Goal: Information Seeking & Learning: Learn about a topic

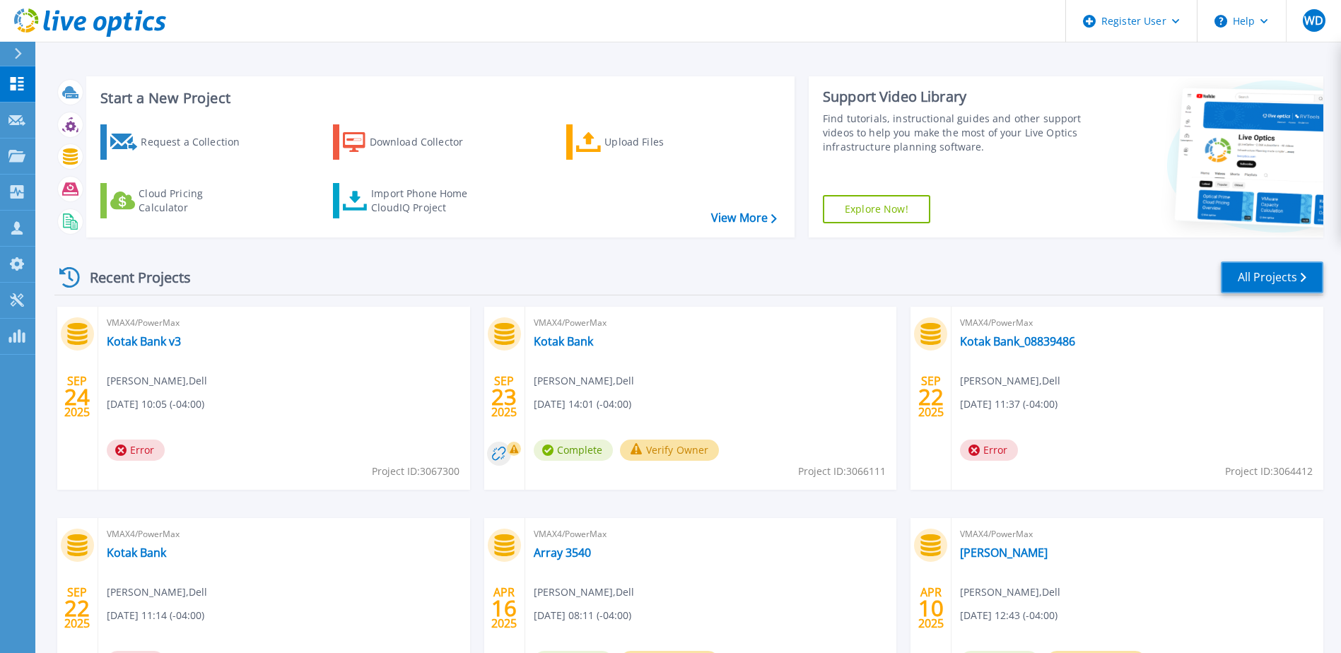
click at [1277, 280] on link "All Projects" at bounding box center [1272, 278] width 103 height 32
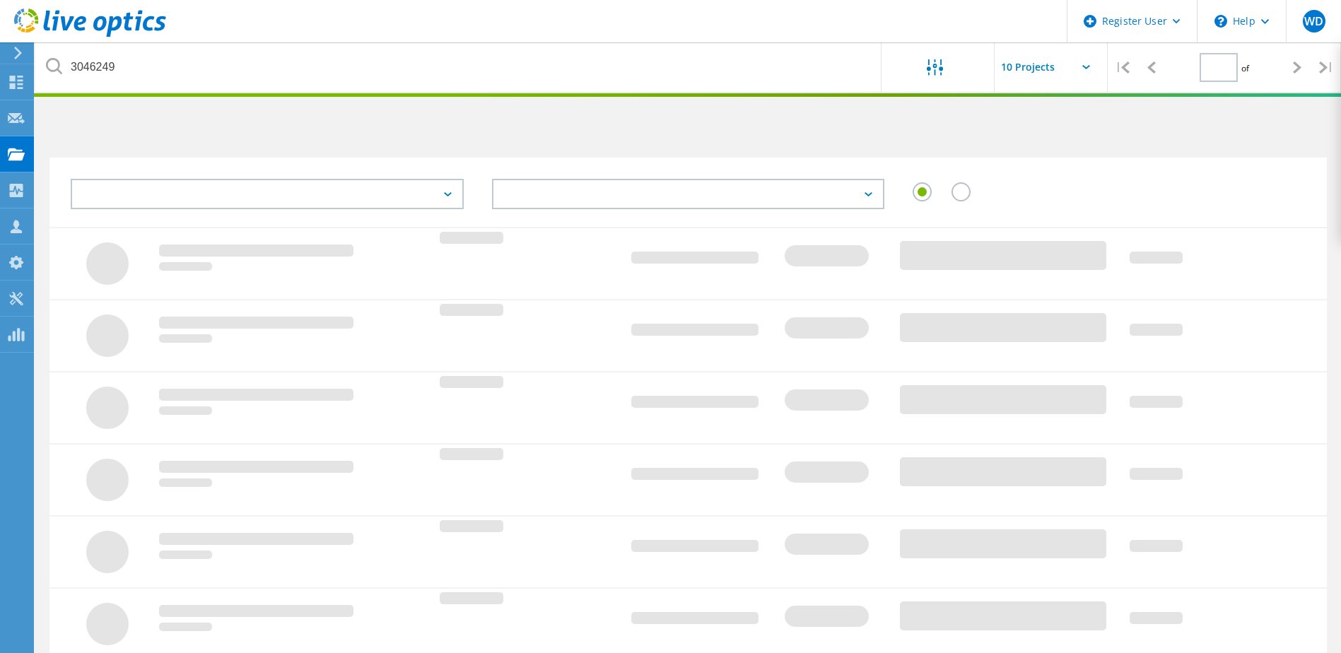
type input "1"
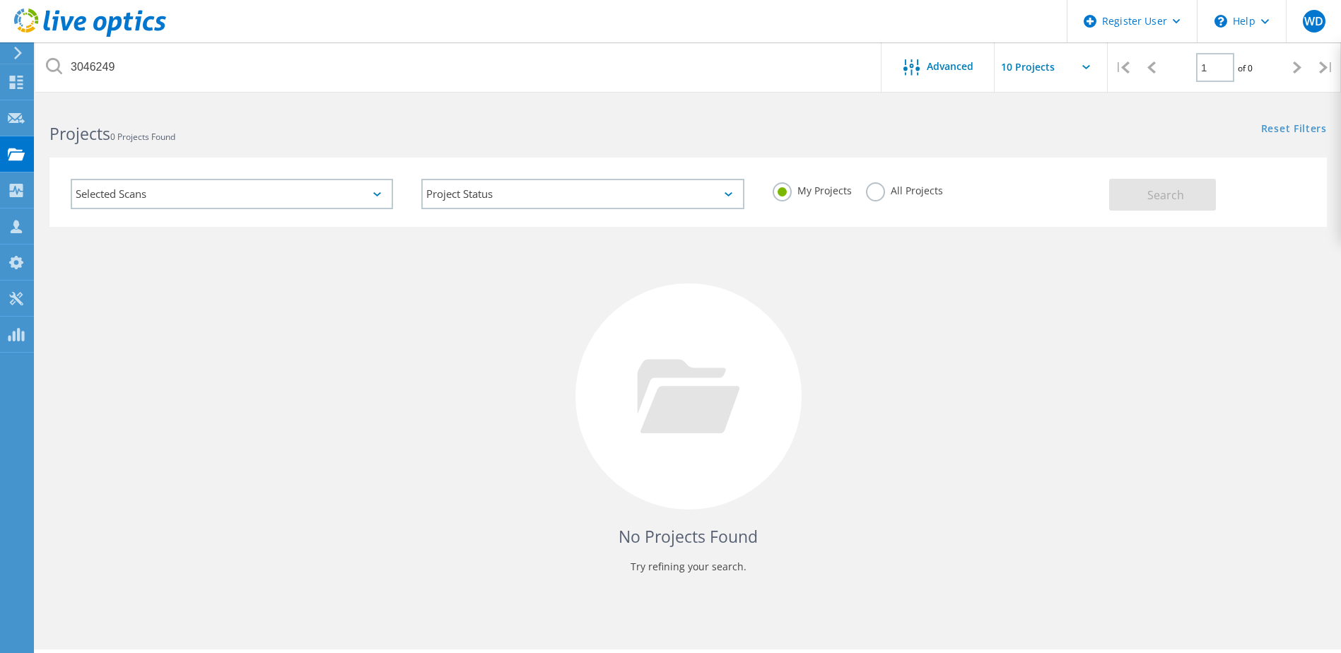
click at [873, 187] on label "All Projects" at bounding box center [904, 188] width 77 height 13
click at [0, 0] on input "All Projects" at bounding box center [0, 0] width 0 height 0
click at [1141, 194] on button "Search" at bounding box center [1162, 195] width 107 height 32
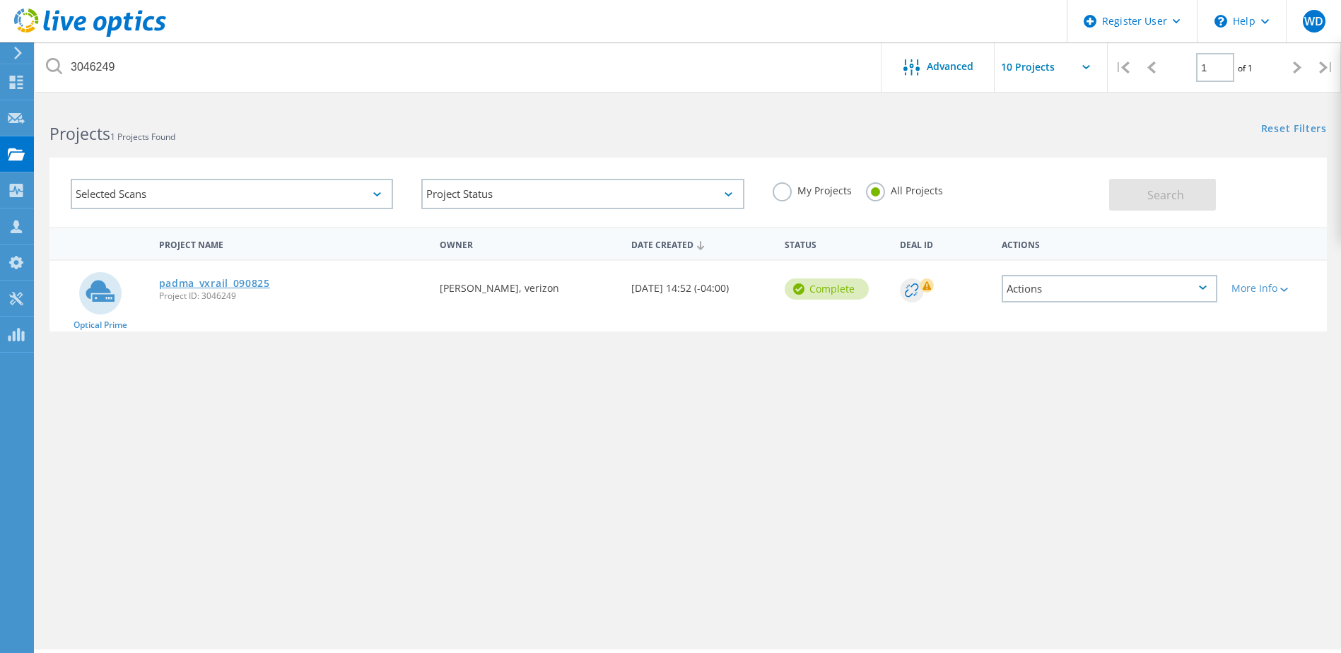
click at [215, 287] on link "padma_vxrail_090825" at bounding box center [214, 284] width 111 height 10
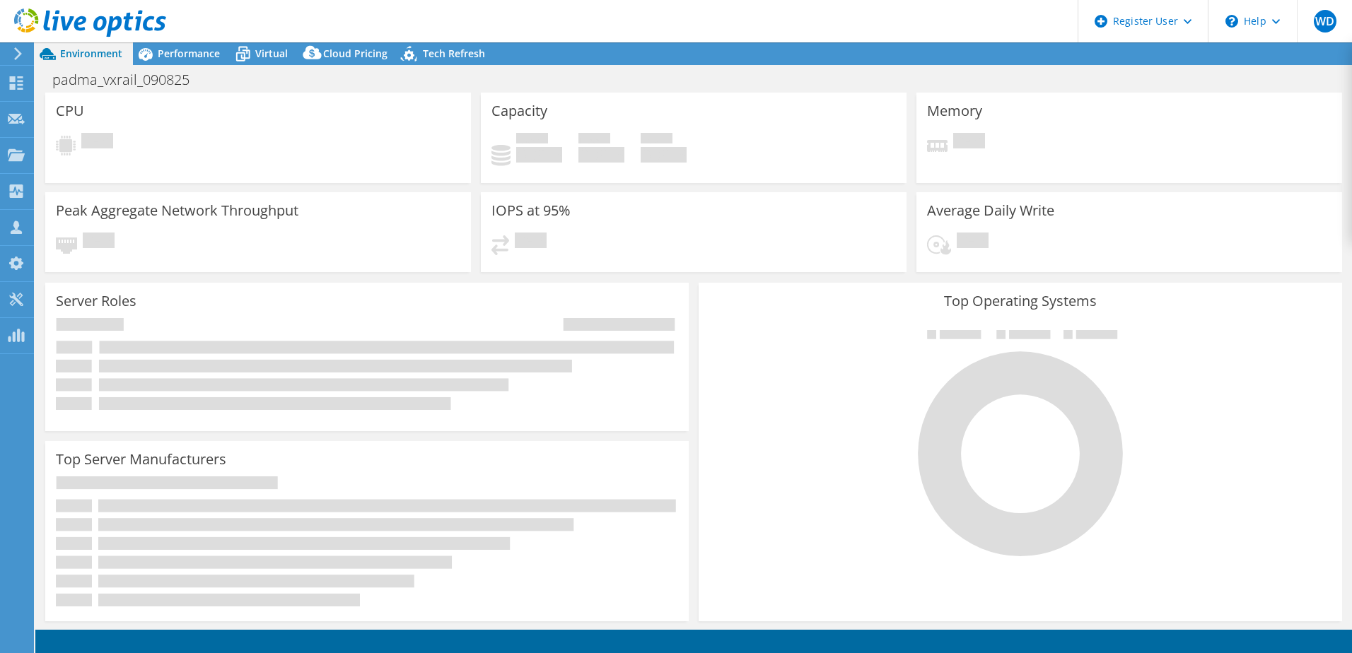
select select "USD"
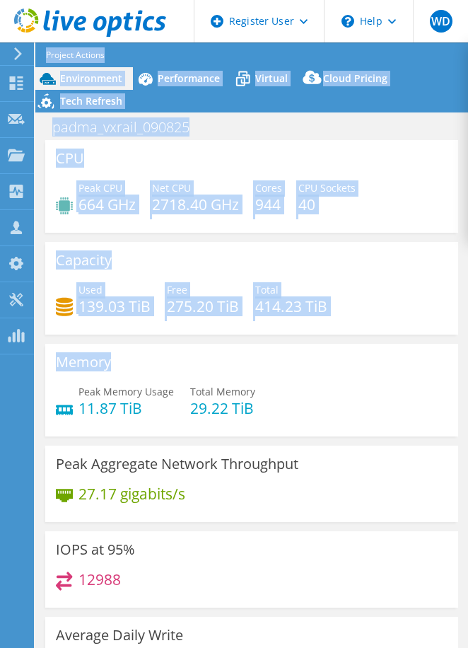
drag, startPoint x: 2, startPoint y: 407, endPoint x: 42, endPoint y: 407, distance: 39.6
click at [46, 407] on div "WD Dell User William Ducker William.Ducker@dell.com Dell My Profile Log Out \n …" at bounding box center [234, 352] width 468 height 704
click at [48, 410] on div "Memory Peak Memory Usage 11.87 TiB Total Memory 29.22 TiB" at bounding box center [251, 390] width 413 height 93
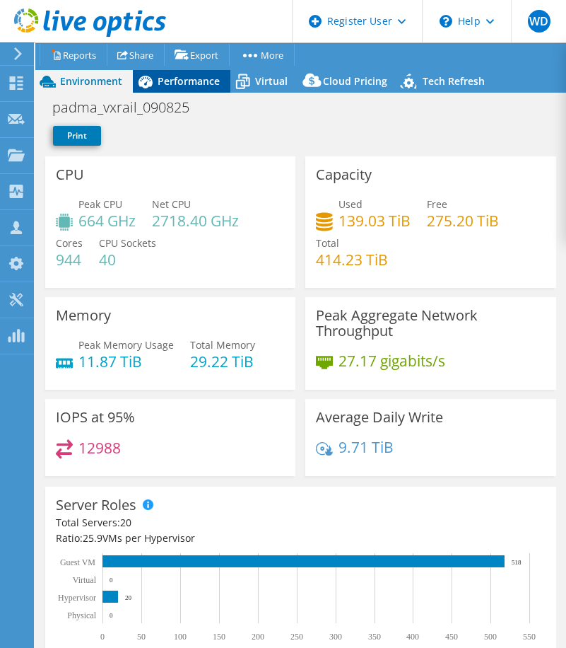
click at [166, 79] on span "Performance" at bounding box center [189, 80] width 62 height 13
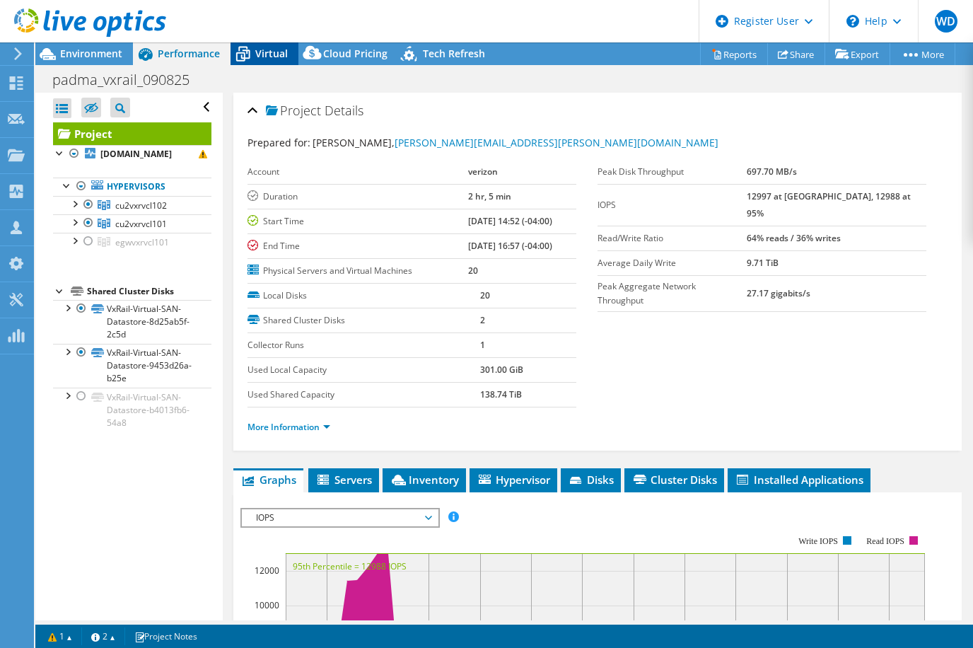
click at [268, 57] on span "Virtual" at bounding box center [271, 53] width 33 height 13
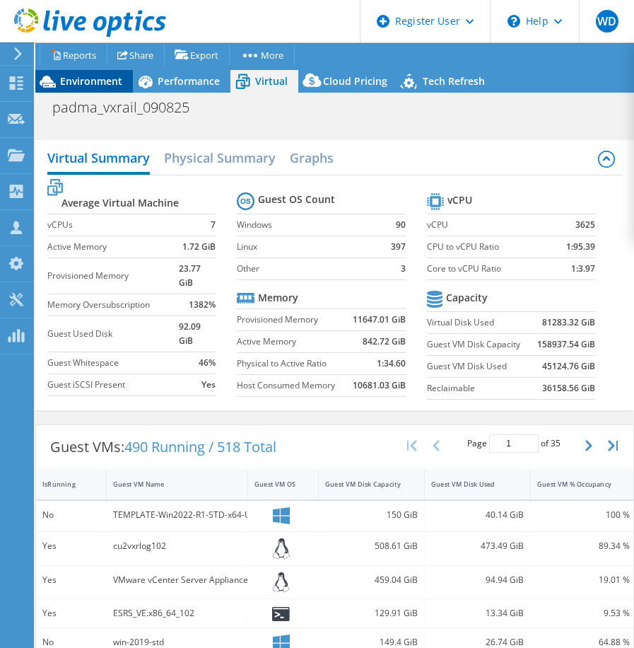
click at [80, 83] on span "Environment" at bounding box center [91, 80] width 62 height 13
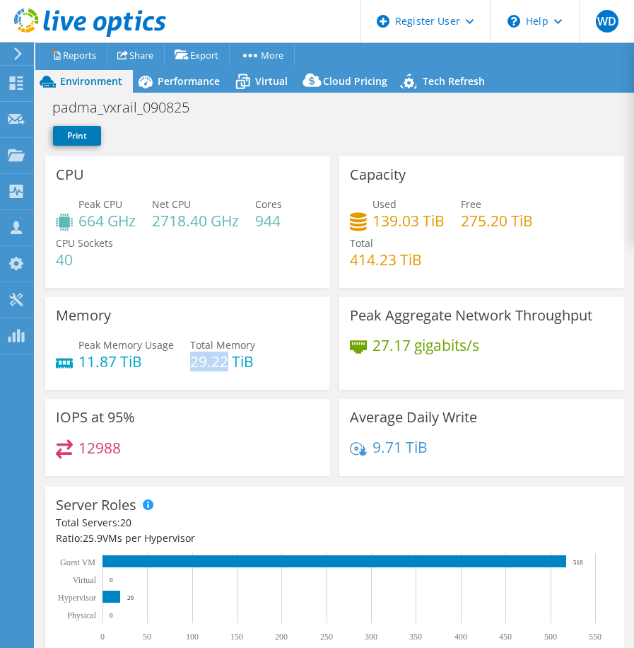
drag, startPoint x: 191, startPoint y: 362, endPoint x: 226, endPoint y: 363, distance: 35.4
click at [226, 363] on h4 "29.22 TiB" at bounding box center [222, 362] width 65 height 16
click at [259, 82] on span "Virtual" at bounding box center [271, 80] width 33 height 13
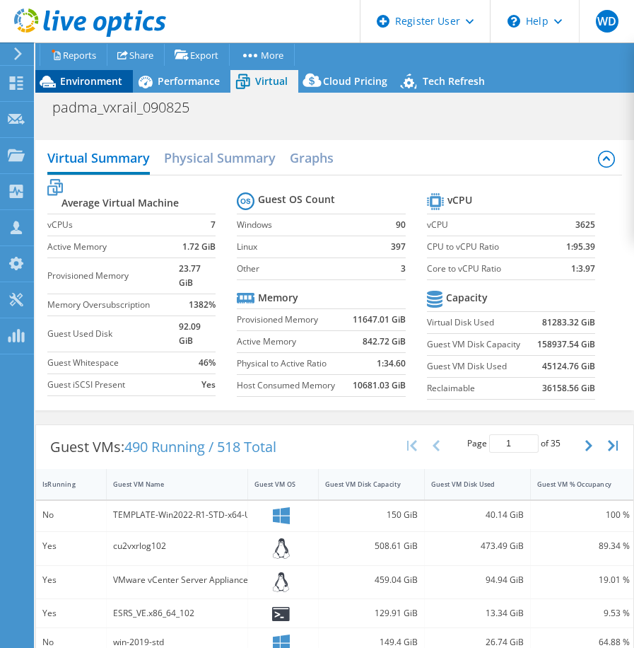
click at [95, 85] on span "Environment" at bounding box center [91, 80] width 62 height 13
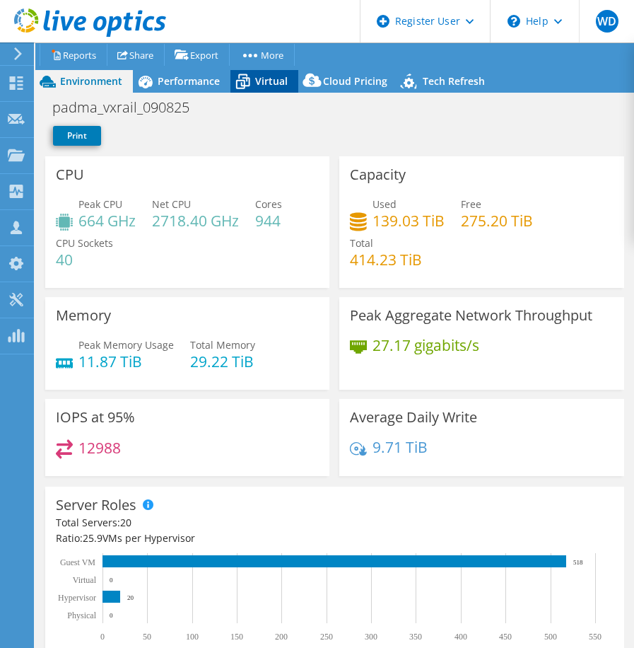
click at [250, 83] on icon at bounding box center [243, 81] width 25 height 25
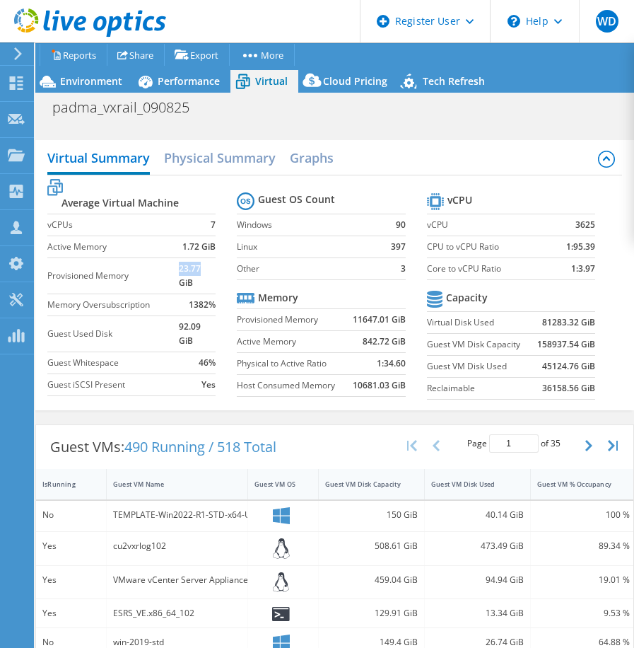
drag, startPoint x: 179, startPoint y: 269, endPoint x: 211, endPoint y: 269, distance: 31.8
click at [211, 269] on b "23.77 GiB" at bounding box center [197, 276] width 37 height 28
click at [187, 159] on h2 "Physical Summary" at bounding box center [220, 159] width 112 height 31
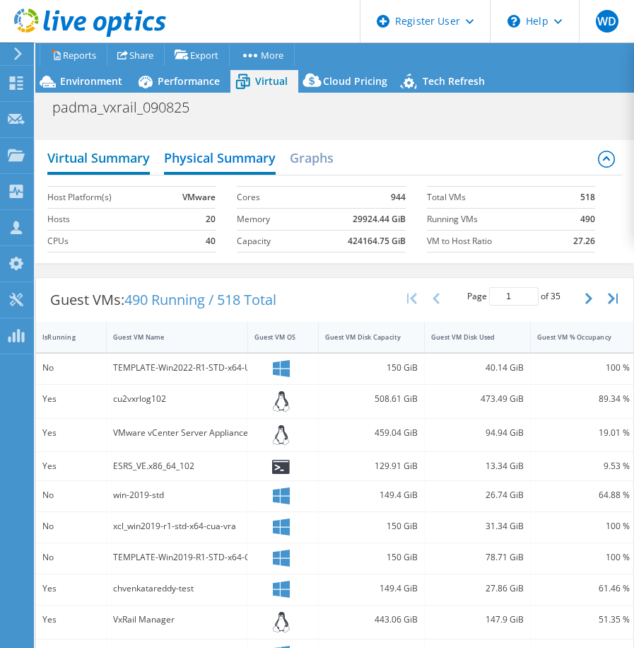
click at [131, 155] on h2 "Virtual Summary" at bounding box center [98, 159] width 103 height 31
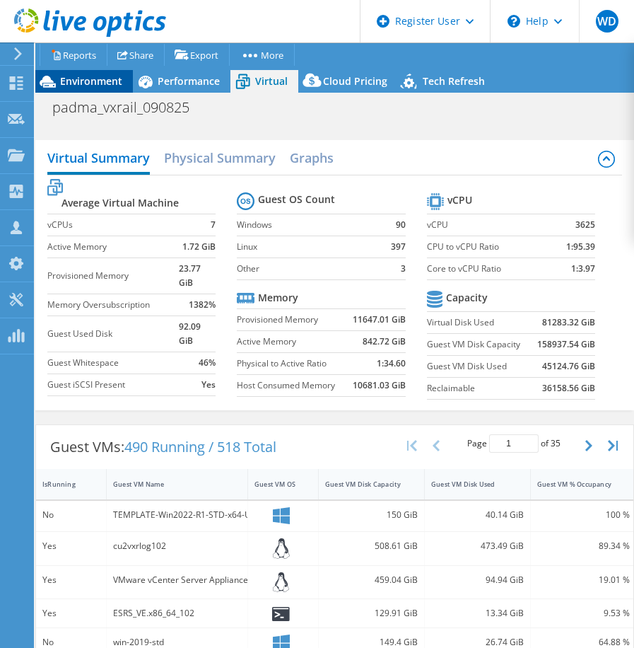
click at [86, 85] on span "Environment" at bounding box center [91, 80] width 62 height 13
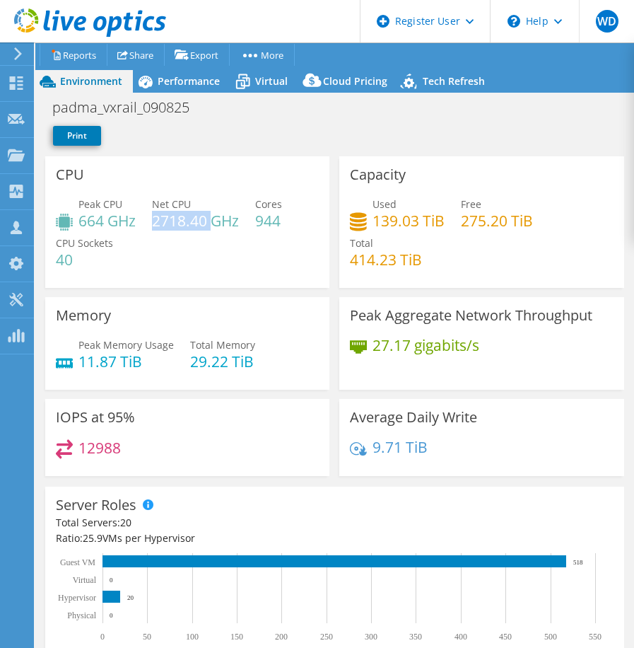
drag, startPoint x: 153, startPoint y: 226, endPoint x: 213, endPoint y: 218, distance: 59.9
click at [213, 218] on h4 "2718.40 GHz" at bounding box center [195, 221] width 87 height 16
click at [259, 75] on span "Virtual" at bounding box center [271, 80] width 33 height 13
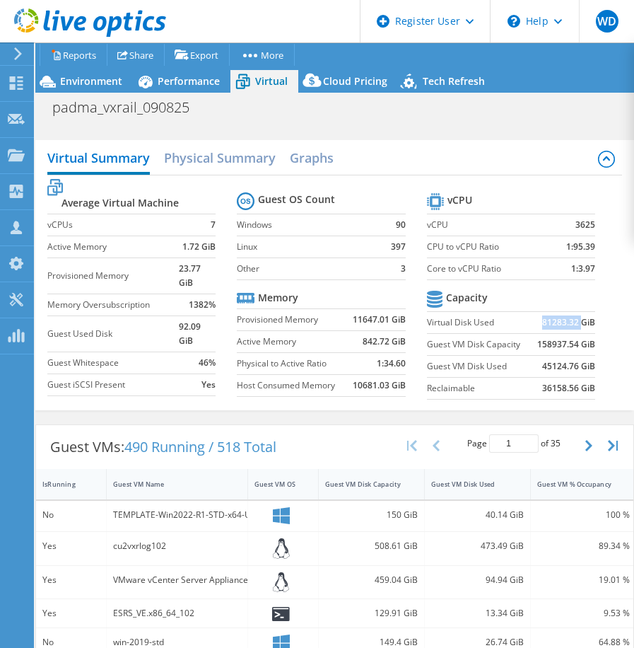
drag, startPoint x: 542, startPoint y: 322, endPoint x: 581, endPoint y: 323, distance: 38.9
click at [581, 323] on td "81283.32 GiB" at bounding box center [565, 323] width 62 height 22
click at [76, 80] on span "Environment" at bounding box center [91, 80] width 62 height 13
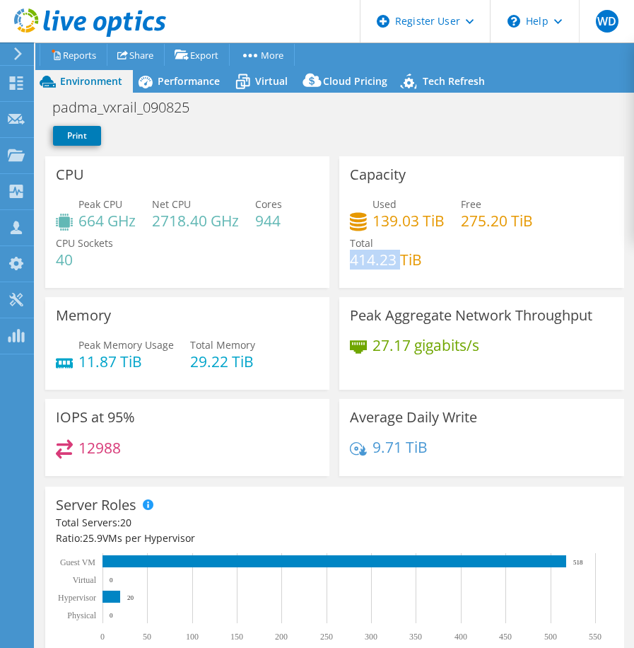
drag, startPoint x: 354, startPoint y: 260, endPoint x: 399, endPoint y: 259, distance: 45.3
click at [399, 259] on h4 "414.23 TiB" at bounding box center [386, 260] width 72 height 16
click at [193, 81] on span "Performance" at bounding box center [189, 80] width 62 height 13
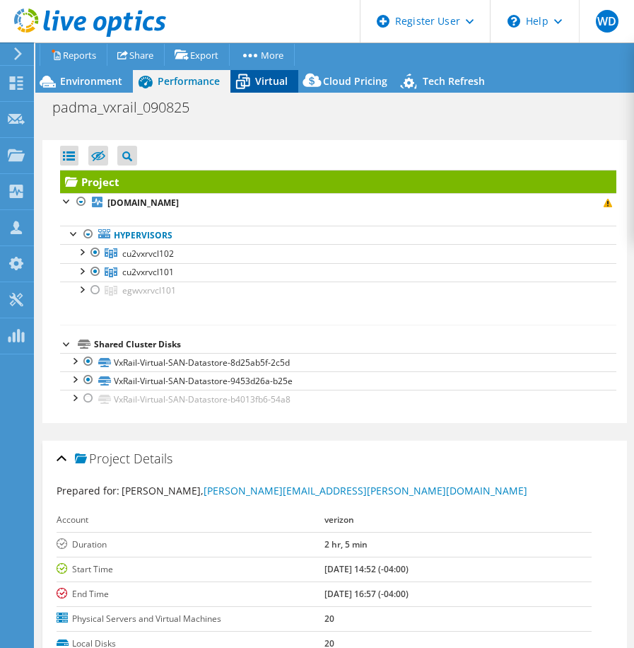
click at [252, 79] on icon at bounding box center [243, 81] width 25 height 25
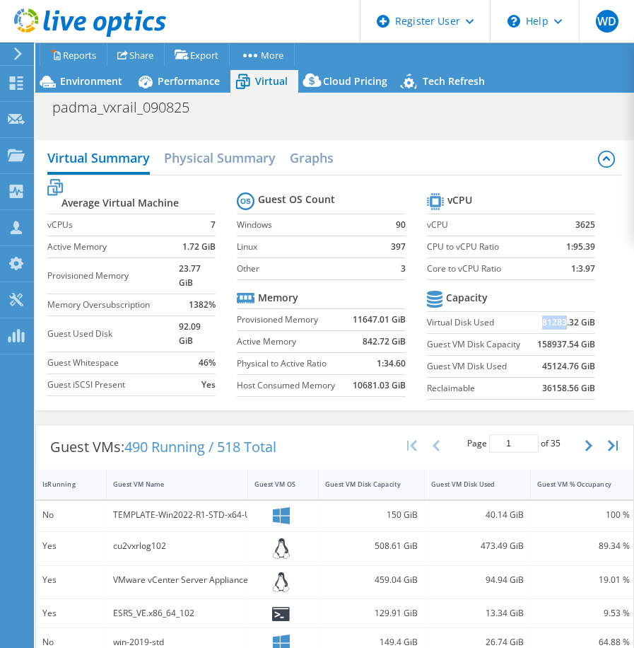
drag, startPoint x: 543, startPoint y: 320, endPoint x: 566, endPoint y: 320, distance: 22.6
click at [566, 320] on b "81283.32 GiB" at bounding box center [568, 322] width 53 height 14
click at [73, 76] on span "Environment" at bounding box center [91, 80] width 62 height 13
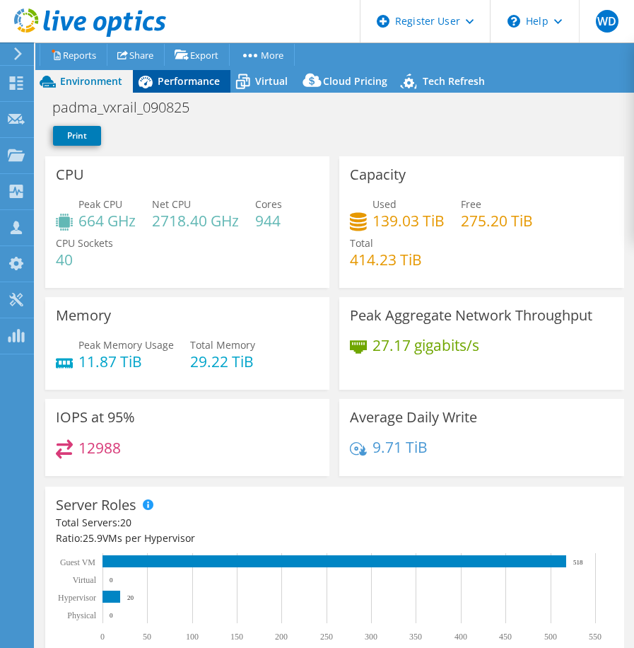
click at [181, 80] on span "Performance" at bounding box center [189, 80] width 62 height 13
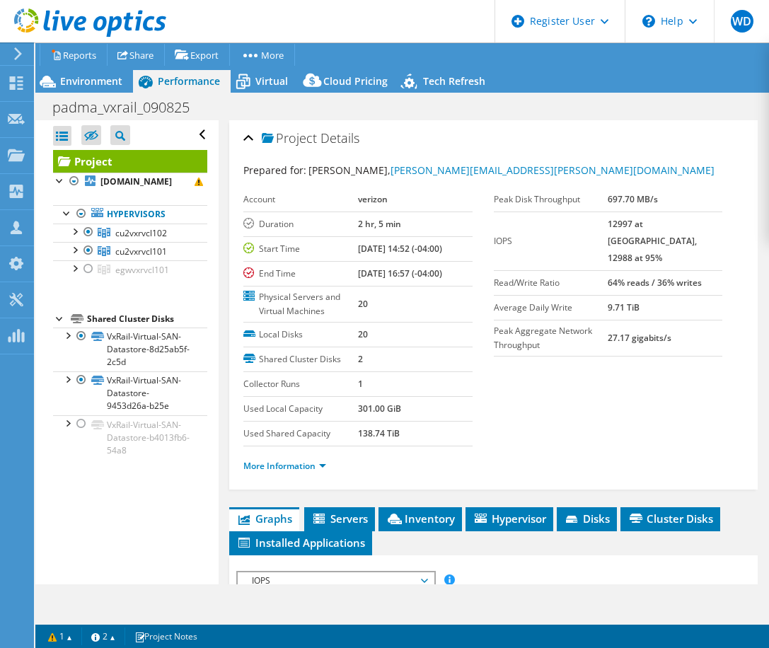
click at [426, 39] on header "WD Dell User [PERSON_NAME] [PERSON_NAME][EMAIL_ADDRESS][PERSON_NAME][DOMAIN_NAM…" at bounding box center [384, 21] width 769 height 42
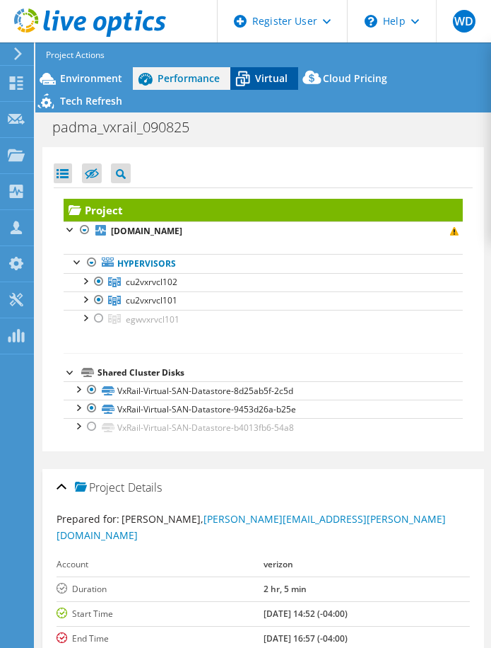
click at [249, 74] on icon at bounding box center [243, 78] width 25 height 25
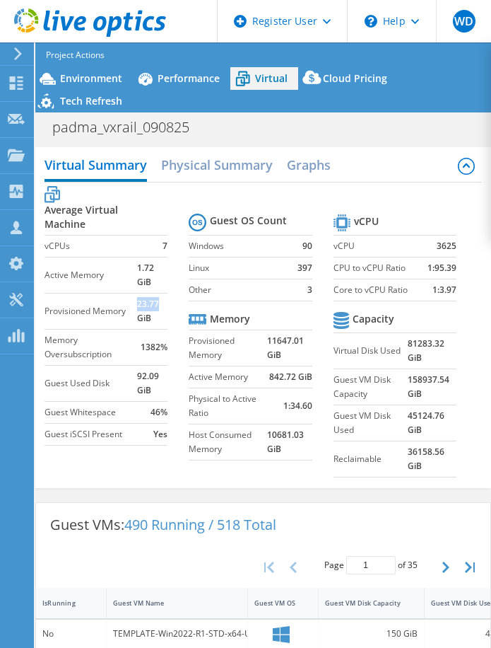
drag, startPoint x: 139, startPoint y: 305, endPoint x: 162, endPoint y: 305, distance: 23.3
click at [162, 305] on b "23.77 GiB" at bounding box center [152, 311] width 30 height 28
click at [98, 78] on span "Environment" at bounding box center [91, 77] width 62 height 13
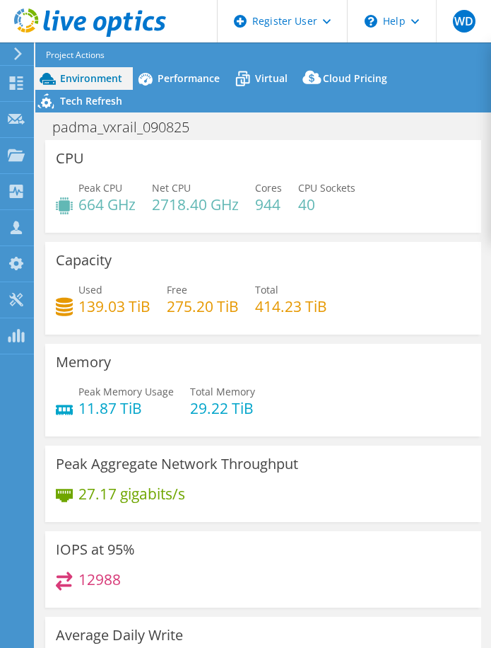
click at [78, 76] on span "Environment" at bounding box center [91, 77] width 62 height 13
click at [88, 78] on span "Environment" at bounding box center [91, 77] width 62 height 13
click at [190, 75] on span "Performance" at bounding box center [189, 77] width 62 height 13
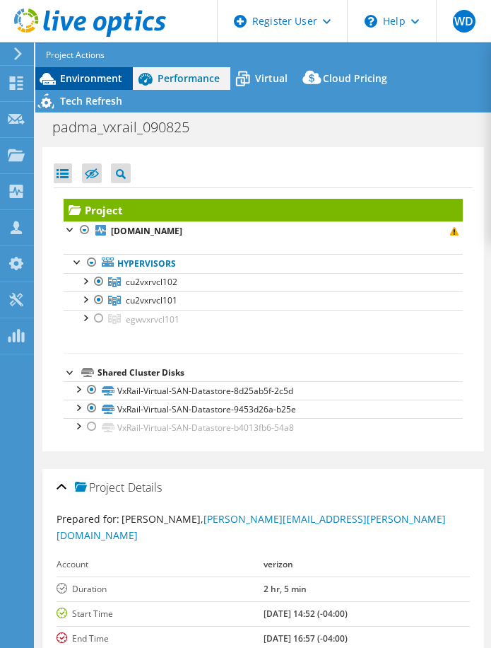
click at [78, 75] on span "Environment" at bounding box center [91, 77] width 62 height 13
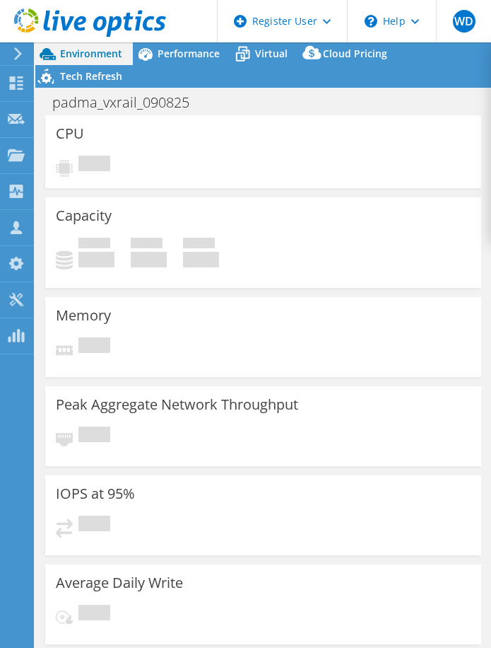
select select "USD"
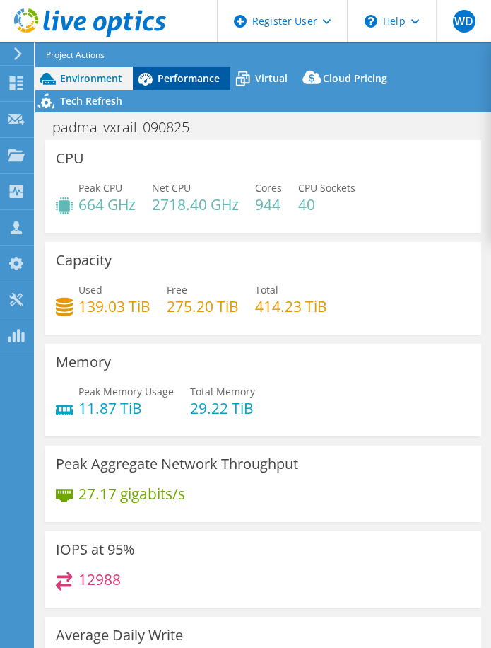
click at [177, 69] on div "Performance" at bounding box center [182, 78] width 98 height 23
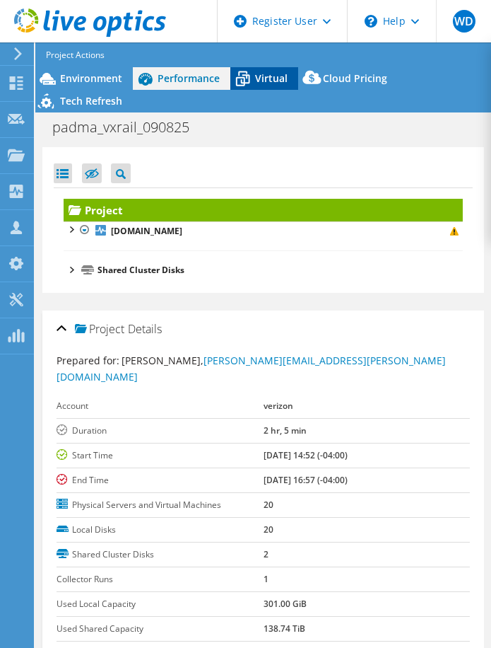
click at [248, 76] on icon at bounding box center [243, 78] width 25 height 25
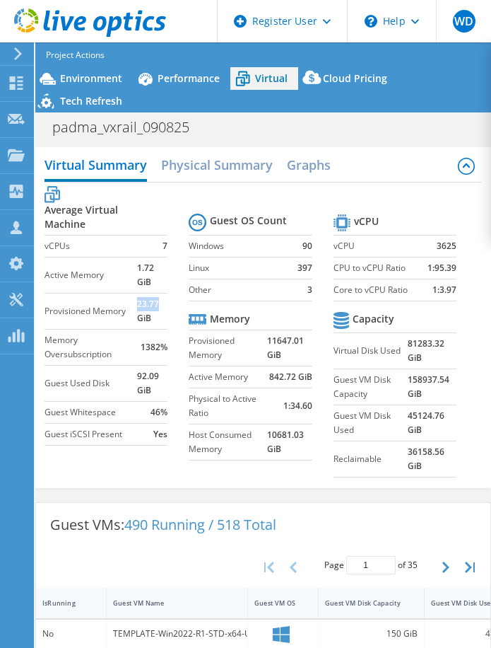
drag, startPoint x: 139, startPoint y: 304, endPoint x: 157, endPoint y: 305, distance: 18.4
click at [157, 305] on tr "Provisioned Memory 23.77 GiB" at bounding box center [106, 311] width 123 height 36
click at [87, 82] on span "Environment" at bounding box center [91, 77] width 62 height 13
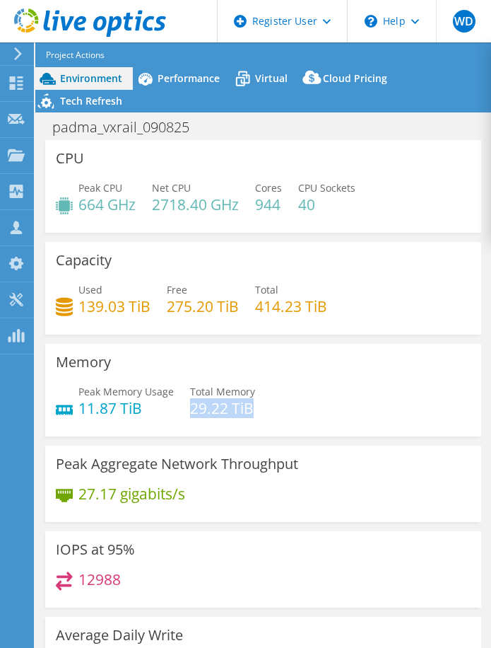
drag, startPoint x: 190, startPoint y: 406, endPoint x: 267, endPoint y: 409, distance: 77.2
click at [267, 409] on div "Peak Memory Usage 11.87 TiB Total Memory 29.22 TiB" at bounding box center [263, 407] width 415 height 46
click at [258, 71] on div "Virtual" at bounding box center [265, 78] width 68 height 23
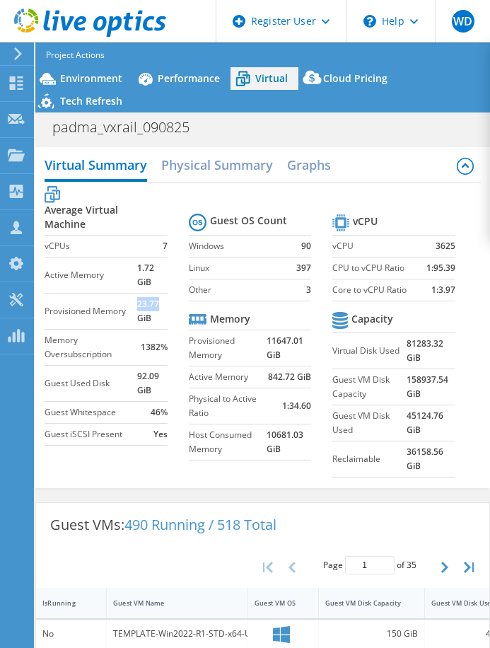
drag, startPoint x: 138, startPoint y: 302, endPoint x: 161, endPoint y: 303, distance: 22.7
click at [161, 303] on b "23.77 GiB" at bounding box center [152, 311] width 30 height 28
click at [83, 75] on span "Environment" at bounding box center [91, 77] width 62 height 13
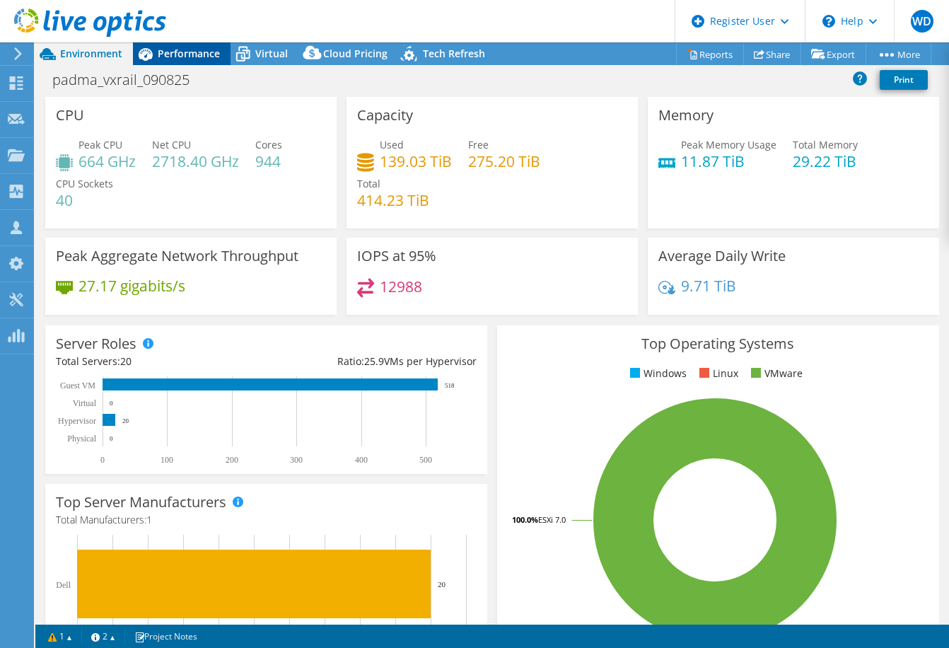
click at [180, 57] on span "Performance" at bounding box center [189, 53] width 62 height 13
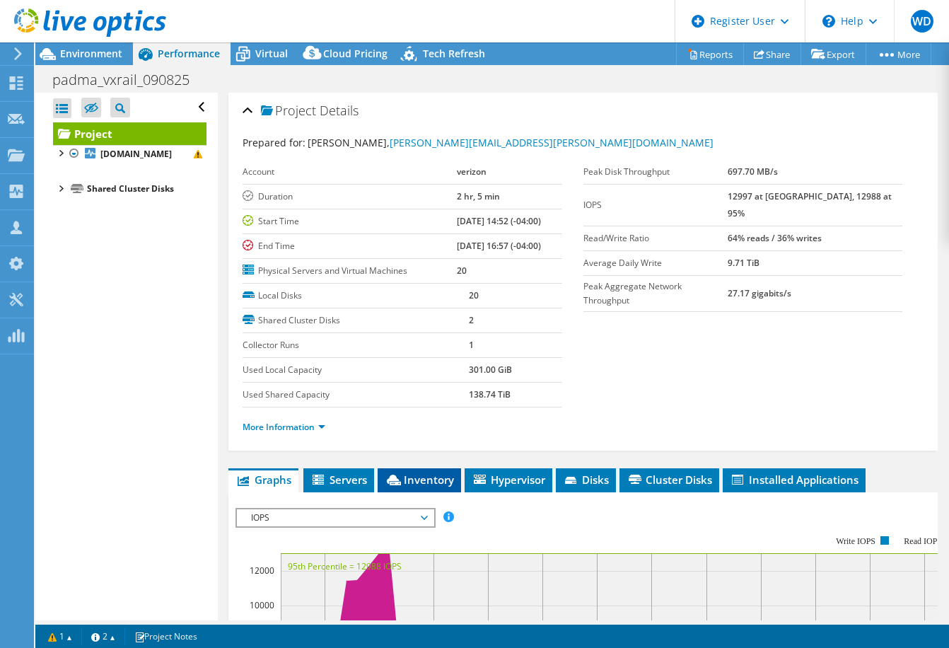
click at [414, 479] on span "Inventory" at bounding box center [419, 479] width 69 height 14
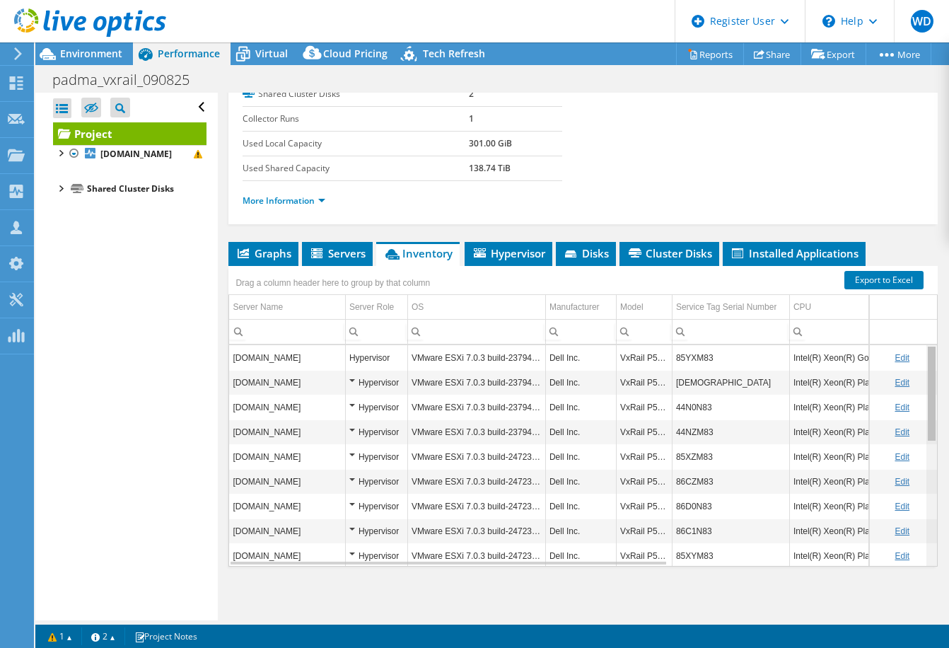
drag, startPoint x: 920, startPoint y: 498, endPoint x: 918, endPoint y: 325, distance: 173.2
click at [491, 325] on body "WD Dell User [PERSON_NAME] [PERSON_NAME][EMAIL_ADDRESS][PERSON_NAME][DOMAIN_NAM…" at bounding box center [474, 324] width 949 height 648
click at [8, 306] on div at bounding box center [16, 301] width 17 height 16
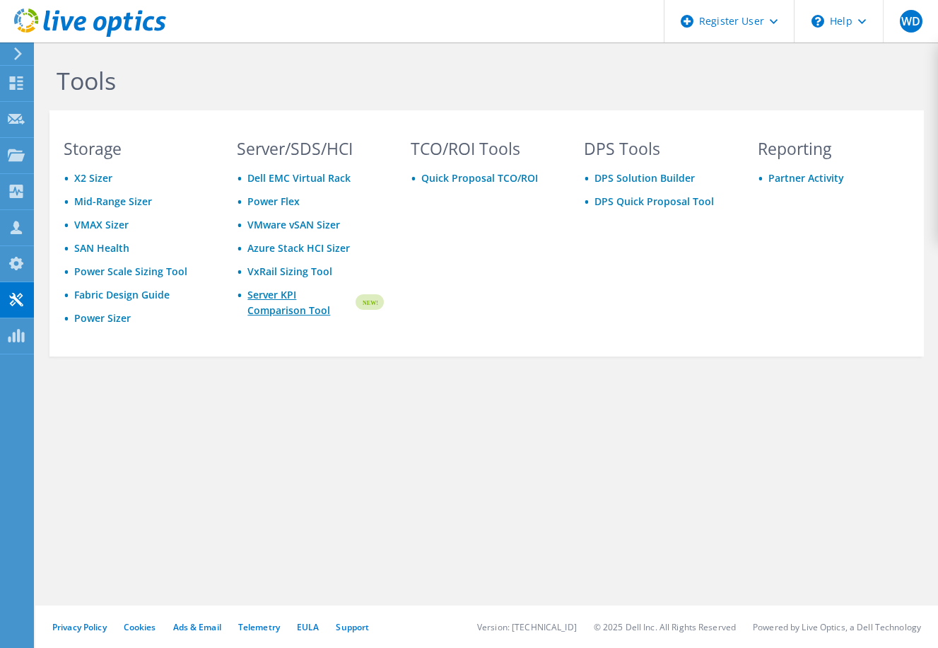
click at [260, 310] on link "Server KPI Comparison Tool" at bounding box center [299, 302] width 105 height 31
click at [15, 85] on use at bounding box center [16, 82] width 13 height 13
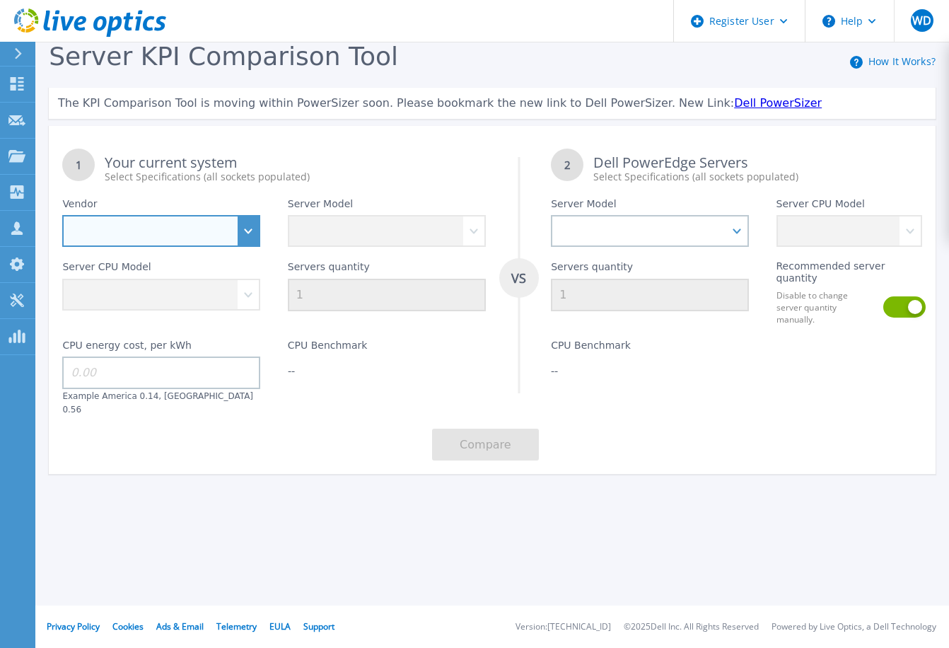
click at [247, 233] on select "Dell HPE Lenovo Supermicro" at bounding box center [161, 231] width 198 height 32
select select "Dell"
click at [62, 216] on select "Dell HPE Lenovo Supermicro" at bounding box center [161, 231] width 198 height 32
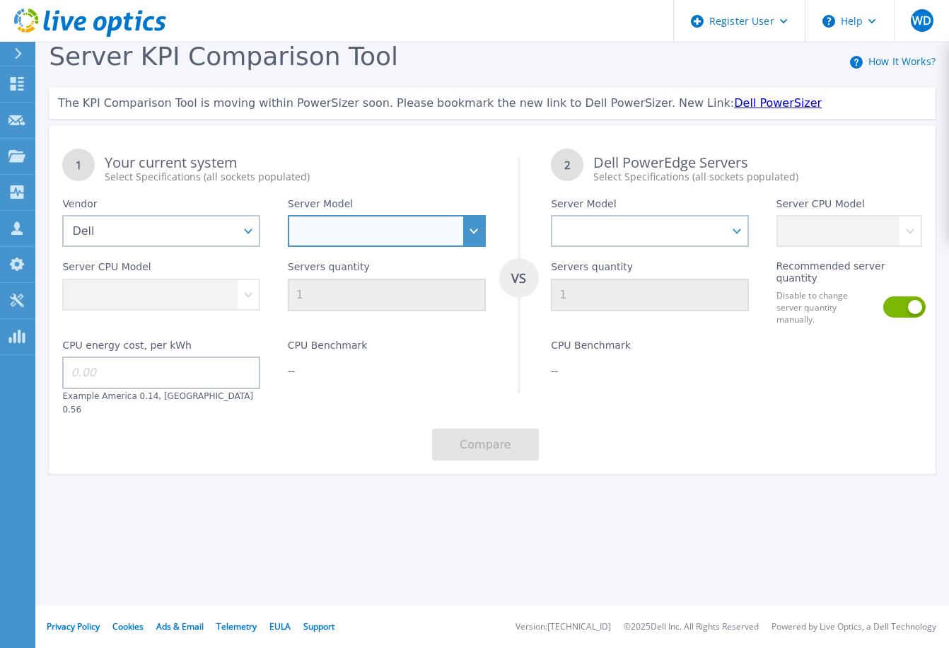
click at [471, 231] on select "PowerEdge C6520 PowerEdge C6525 PowerEdge HS5610 PowerEdge HS5620 PowerEdge R24…" at bounding box center [387, 231] width 198 height 32
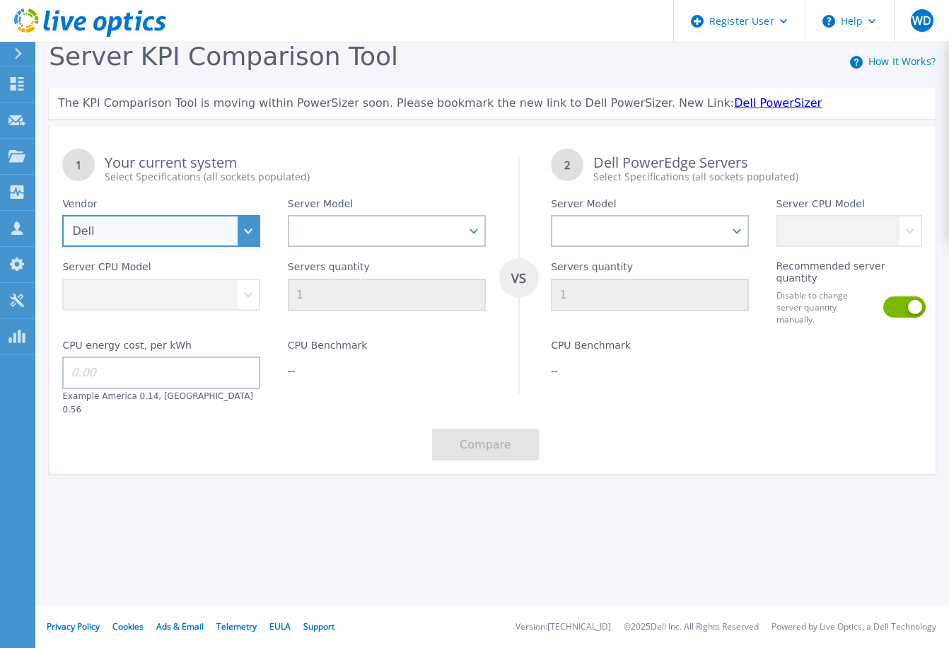
click at [250, 231] on select "Dell HPE Lenovo Supermicro" at bounding box center [161, 231] width 198 height 32
click at [62, 216] on select "Dell HPE Lenovo Supermicro" at bounding box center [161, 231] width 198 height 32
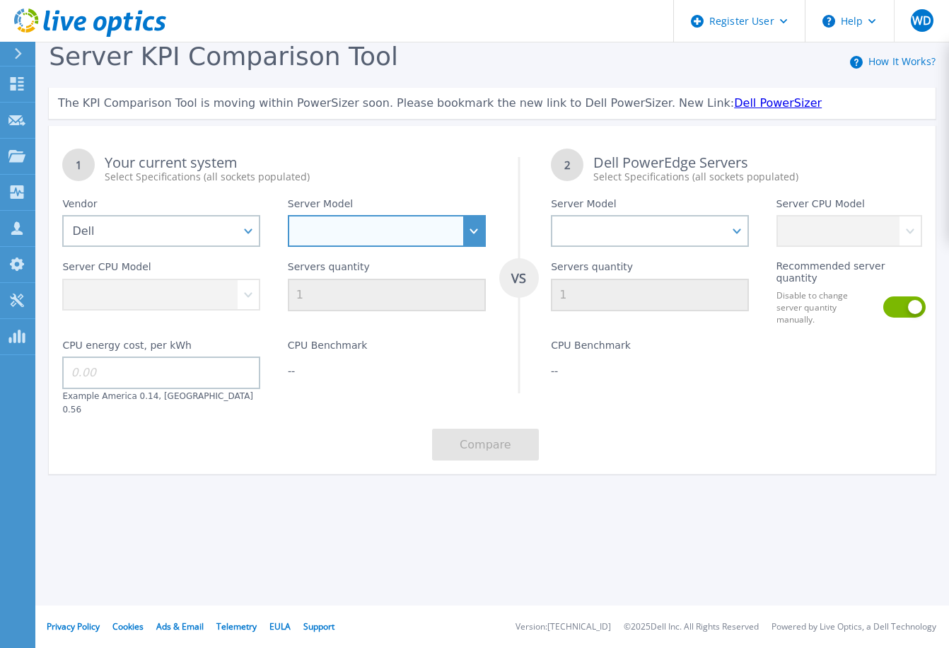
click at [310, 231] on select "PowerEdge C6520 PowerEdge C6525 PowerEdge HS5610 PowerEdge HS5620 PowerEdge R24…" at bounding box center [387, 231] width 198 height 32
click at [483, 229] on select "PowerEdge C6520 PowerEdge C6525 PowerEdge HS5610 PowerEdge HS5620 PowerEdge R24…" at bounding box center [387, 231] width 198 height 32
select select "PowerEdge R570"
click at [288, 216] on select "PowerEdge C6520 PowerEdge C6525 PowerEdge HS5610 PowerEdge HS5620 PowerEdge R24…" at bounding box center [387, 231] width 198 height 32
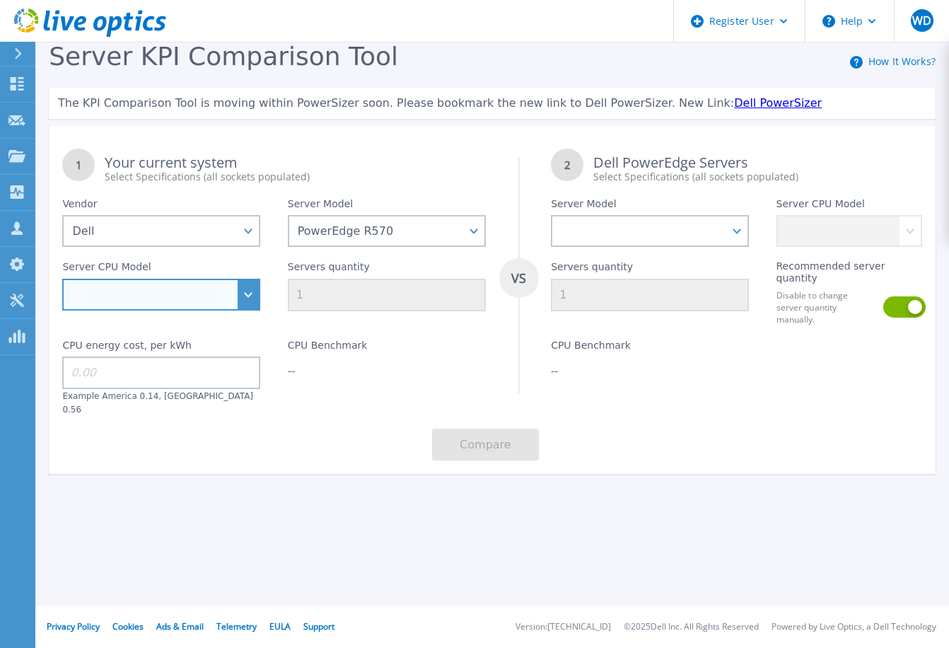
click at [250, 293] on select "Intel Xeon 6505P 2.2GHz Intel Xeon 6507P 3.5GHz Intel Xeon 6511P 2.3GHz Intel X…" at bounding box center [161, 295] width 198 height 32
click at [252, 290] on select "Intel Xeon 6505P 2.2GHz Intel Xeon 6507P 3.5GHz Intel Xeon 6511P 2.3GHz Intel X…" at bounding box center [161, 295] width 198 height 32
click at [432, 154] on div "1 Your current system Select Specifications (all sockets populated)" at bounding box center [274, 159] width 450 height 49
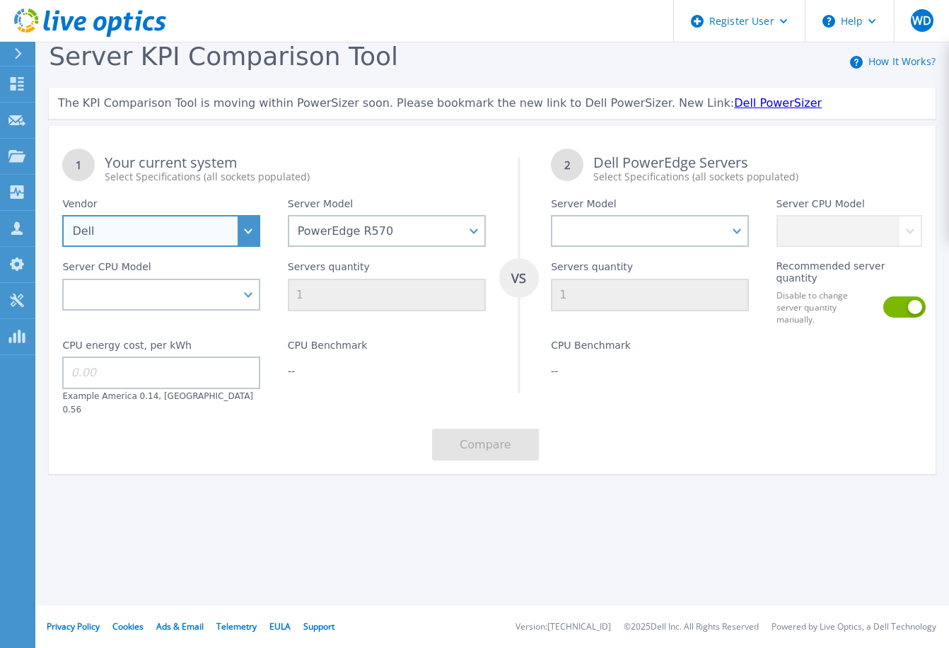
click at [254, 230] on select "Dell HPE Lenovo Supermicro" at bounding box center [161, 231] width 198 height 32
select select
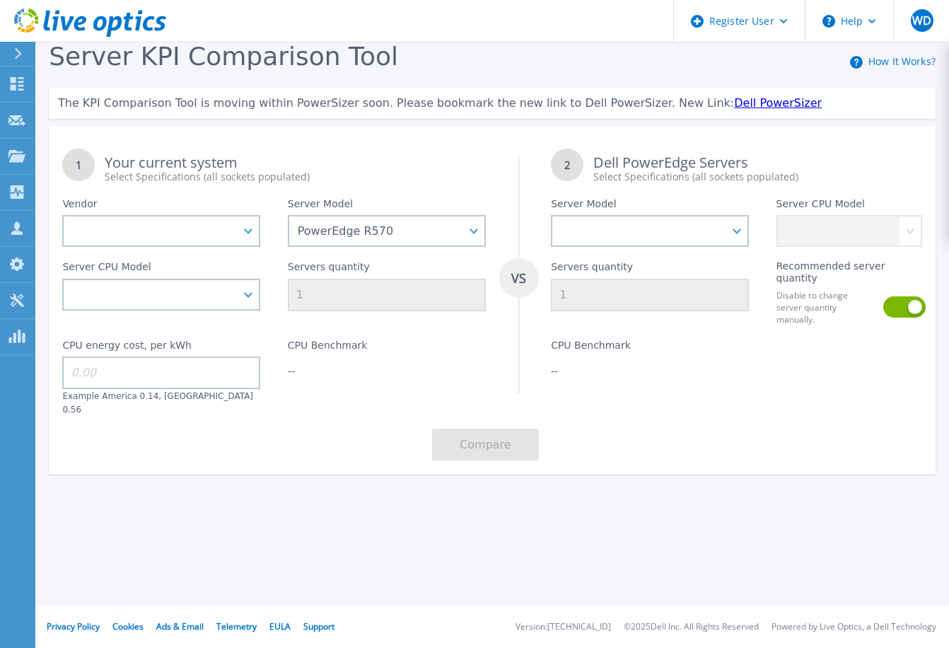
select select
click at [401, 229] on div "Server Model PowerEdge C6520 PowerEdge C6525 PowerEdge HS5610 PowerEdge HS5620 …" at bounding box center [386, 215] width 225 height 63
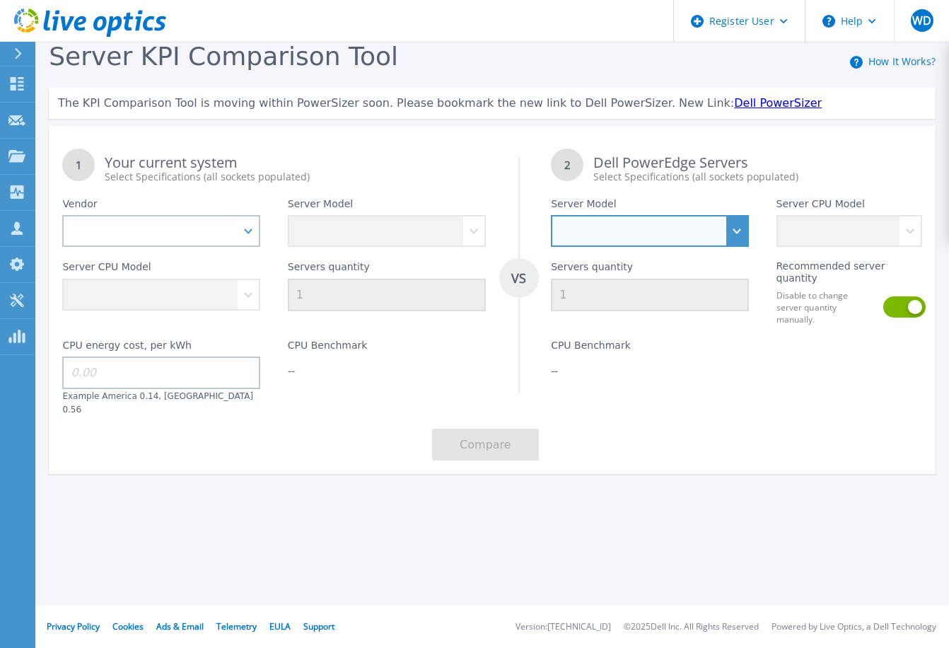
click at [737, 233] on select "PowerEdge C6520 PowerEdge C6525 PowerEdge HS5610 PowerEdge HS5620 PowerEdge R24…" at bounding box center [650, 231] width 198 height 32
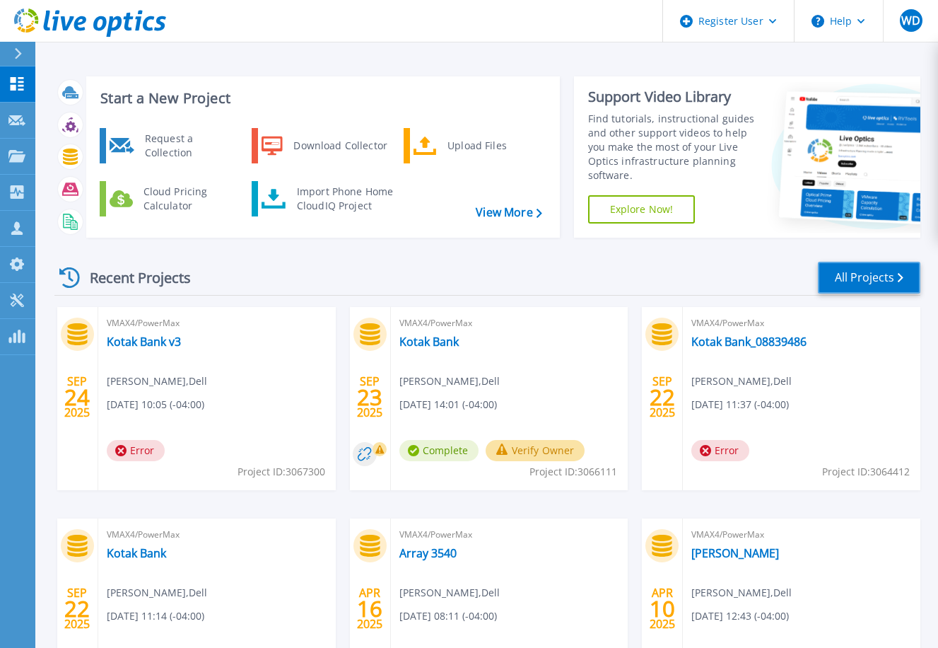
click at [876, 275] on link "All Projects" at bounding box center [869, 278] width 103 height 32
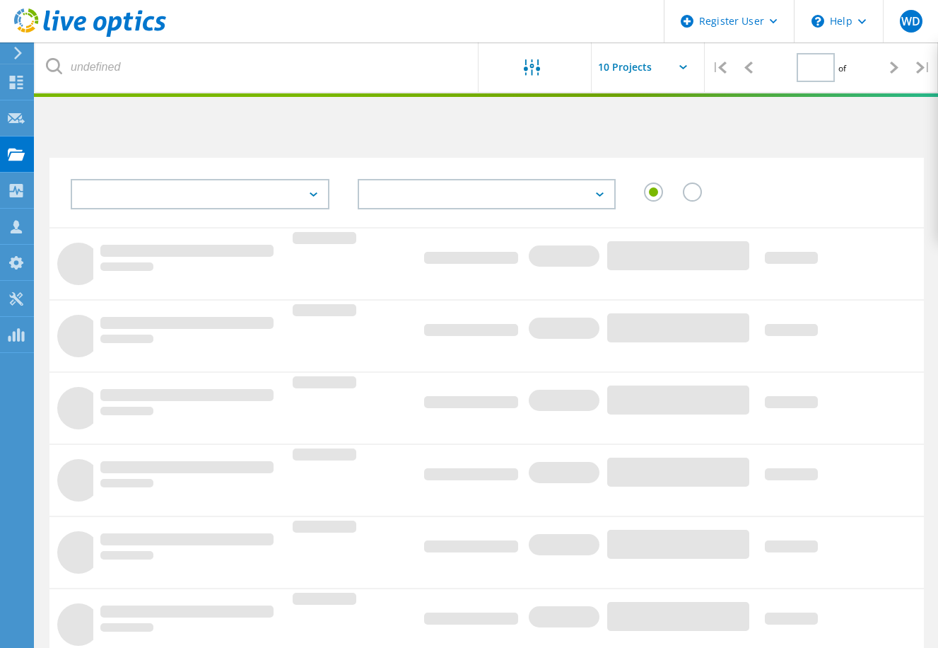
type input "1"
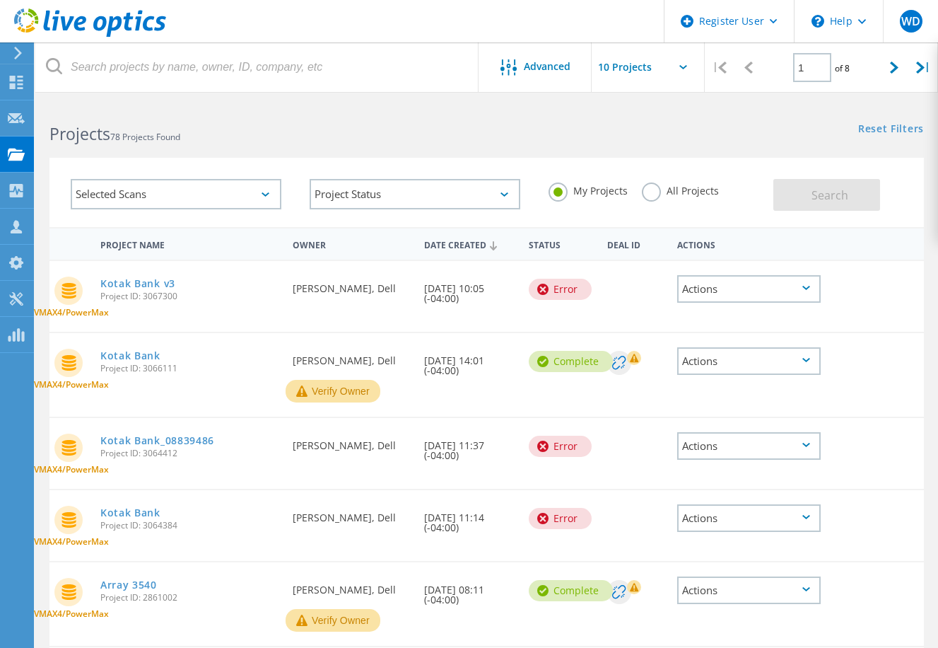
click at [651, 196] on label "All Projects" at bounding box center [680, 188] width 77 height 13
click at [0, 0] on input "All Projects" at bounding box center [0, 0] width 0 height 0
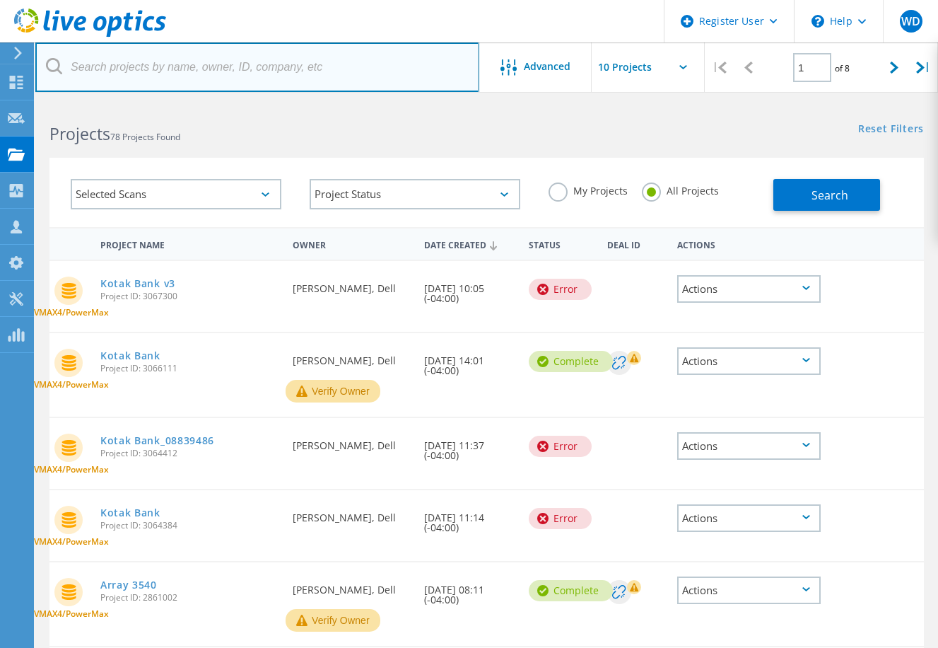
click at [183, 80] on input "text" at bounding box center [257, 66] width 444 height 49
click at [115, 66] on input "text" at bounding box center [257, 66] width 444 height 49
click at [91, 74] on input "text" at bounding box center [257, 66] width 444 height 49
paste input "3046249"
type input "3046249"
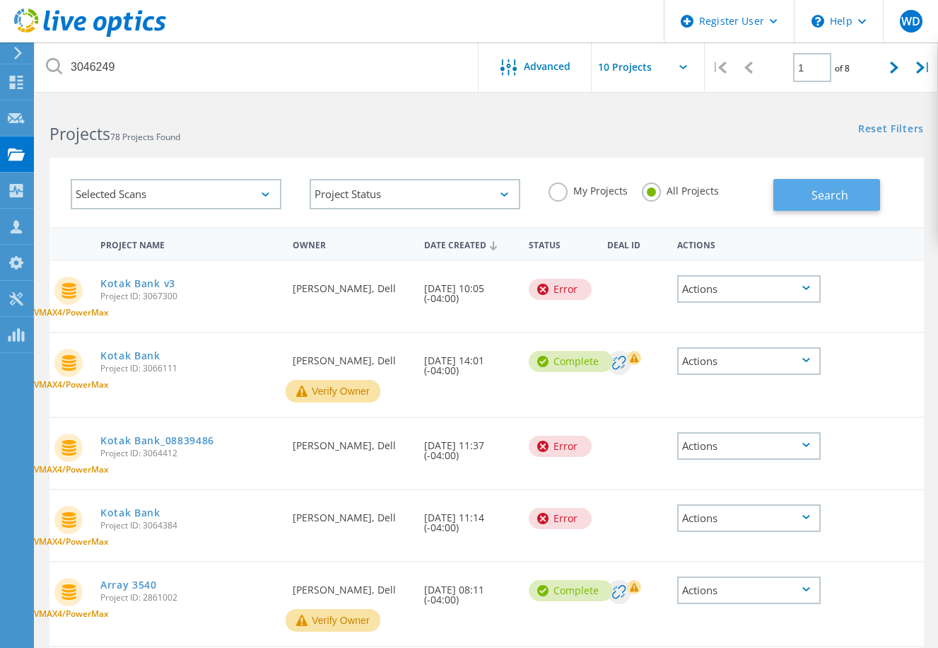
click at [827, 202] on button "Search" at bounding box center [827, 195] width 107 height 32
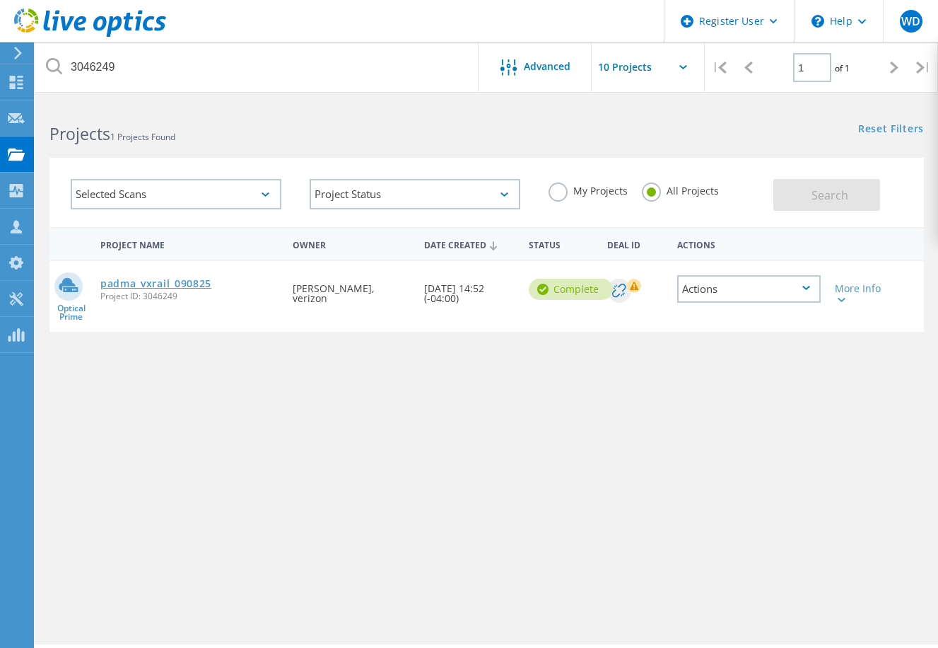
click at [154, 284] on link "padma_vxrail_090825" at bounding box center [155, 284] width 111 height 10
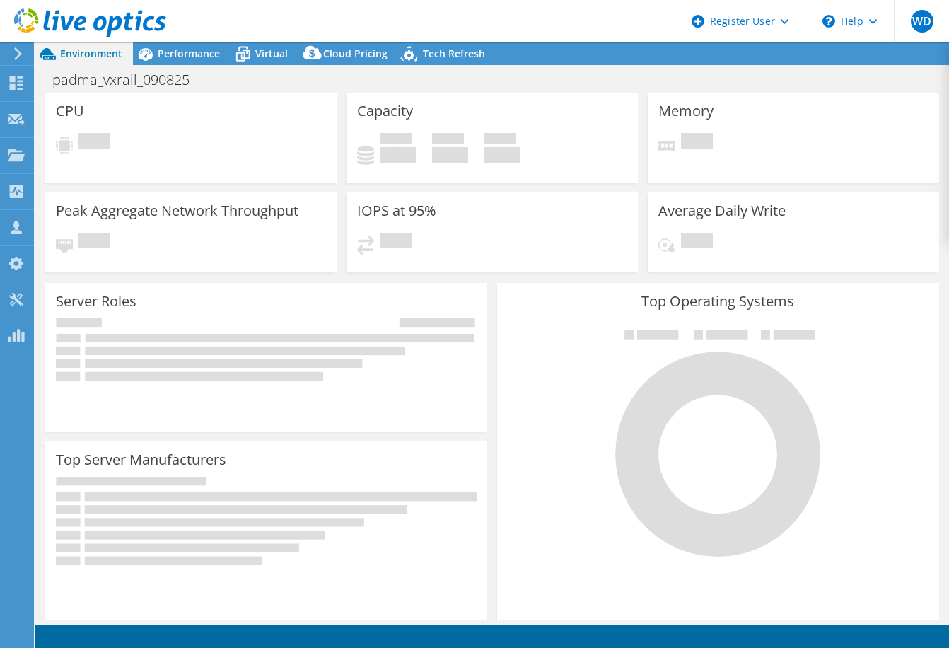
select select "USD"
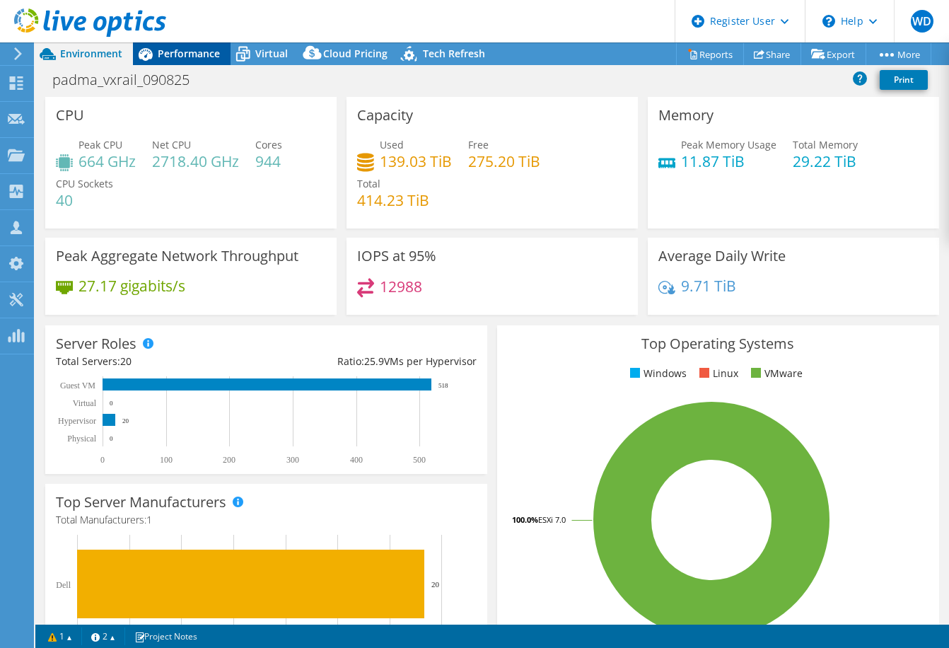
click at [202, 52] on span "Performance" at bounding box center [189, 53] width 62 height 13
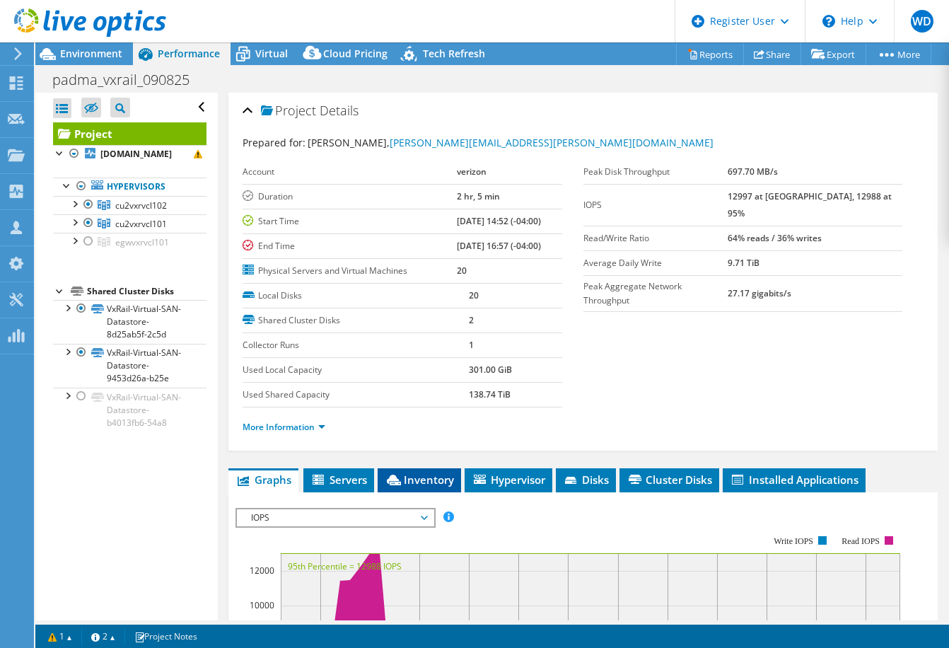
click at [433, 472] on span "Inventory" at bounding box center [419, 479] width 69 height 14
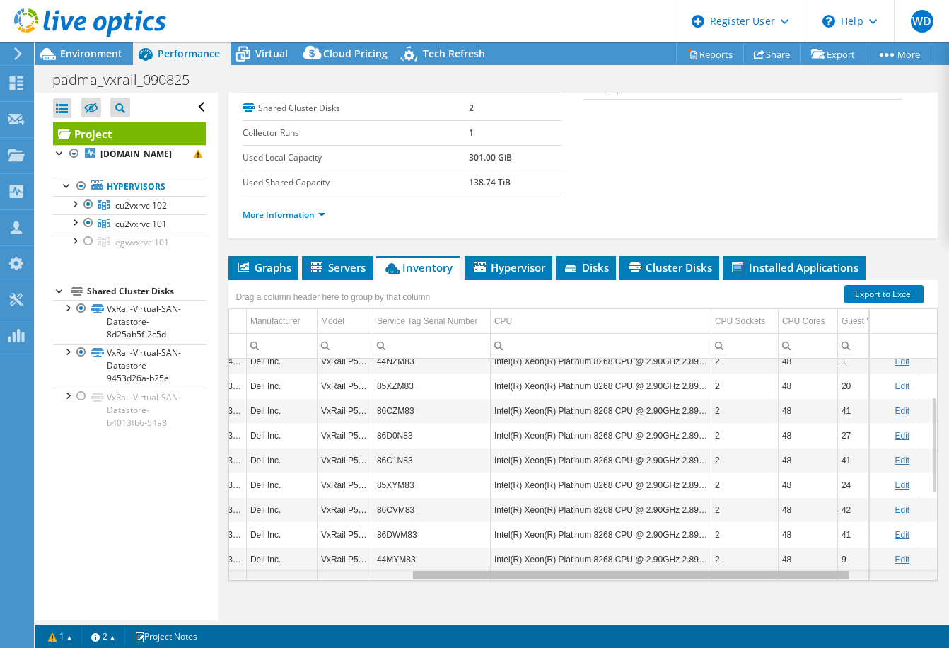
drag, startPoint x: 542, startPoint y: 578, endPoint x: 741, endPoint y: 540, distance: 202.5
click at [740, 542] on body "WD Dell User [PERSON_NAME] [PERSON_NAME][EMAIL_ADDRESS][PERSON_NAME][DOMAIN_NAM…" at bounding box center [474, 324] width 949 height 648
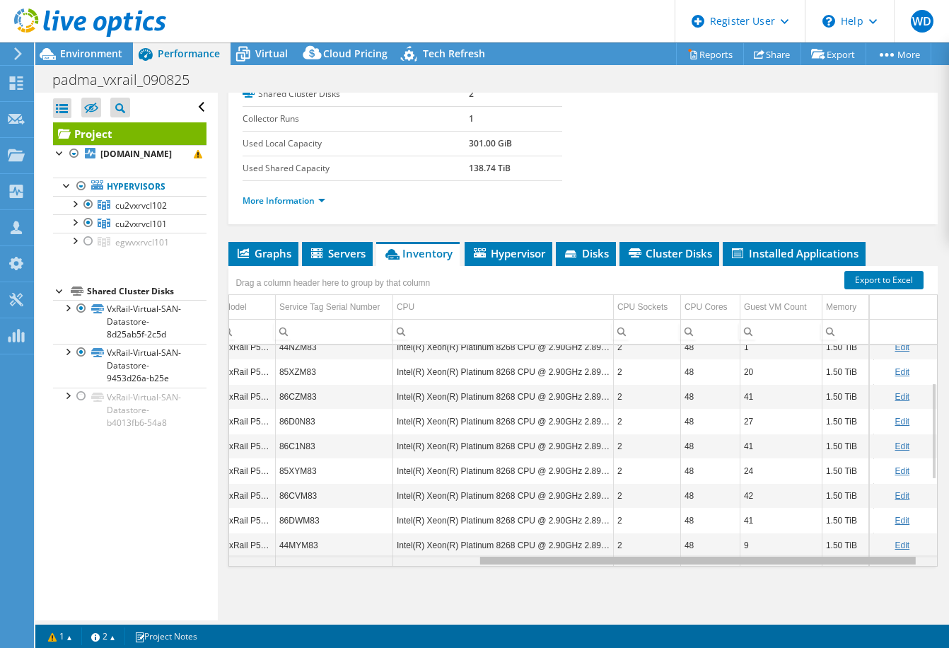
scroll to position [0, 412]
drag, startPoint x: 460, startPoint y: 561, endPoint x: 663, endPoint y: 556, distance: 202.3
click at [663, 556] on body "WD Dell User [PERSON_NAME] [PERSON_NAME][EMAIL_ADDRESS][PERSON_NAME][DOMAIN_NAM…" at bounding box center [474, 324] width 949 height 648
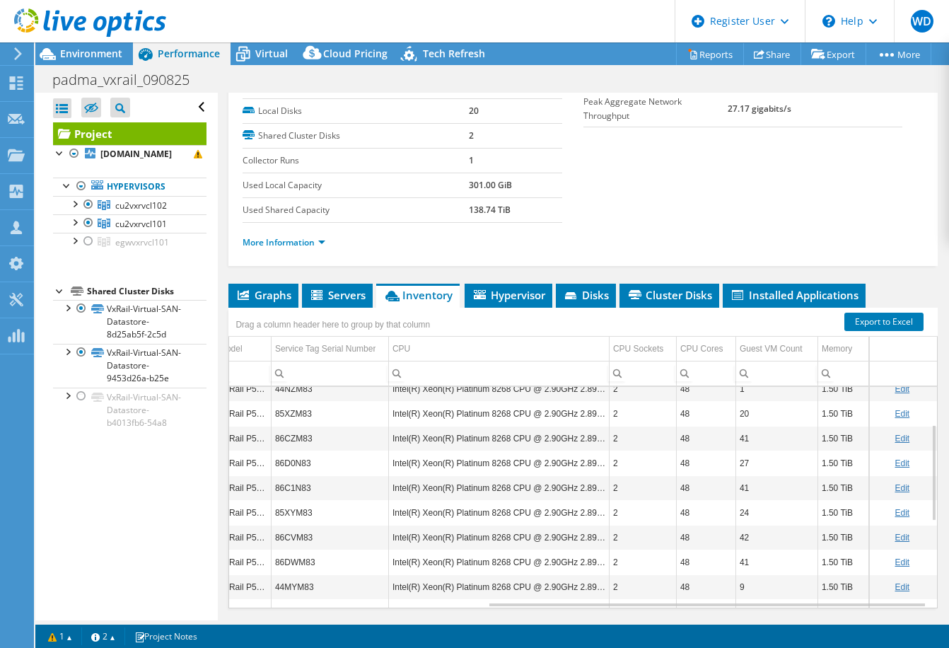
scroll to position [156, 0]
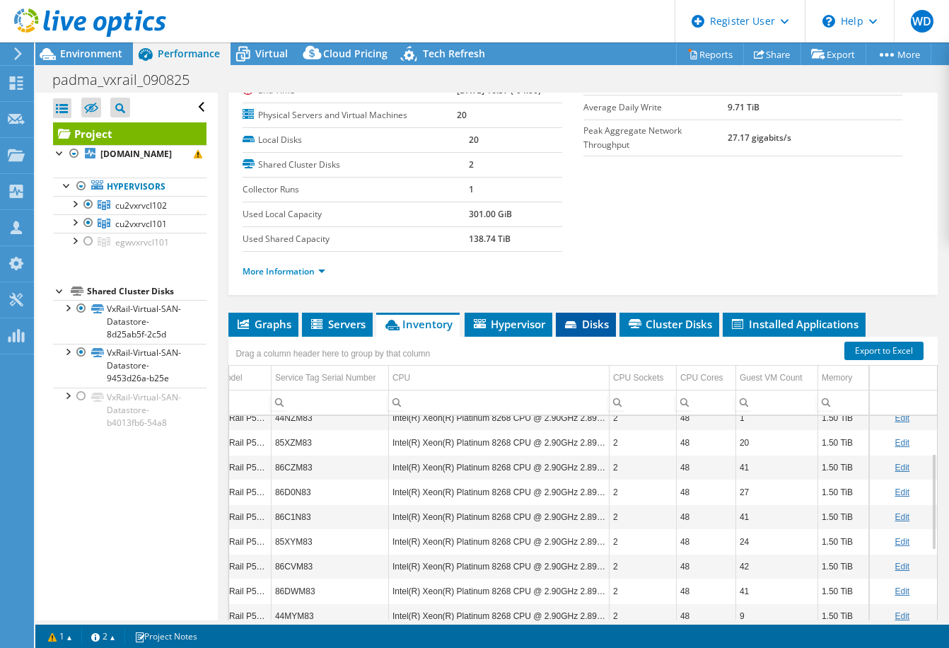
click at [579, 328] on icon at bounding box center [572, 325] width 14 height 9
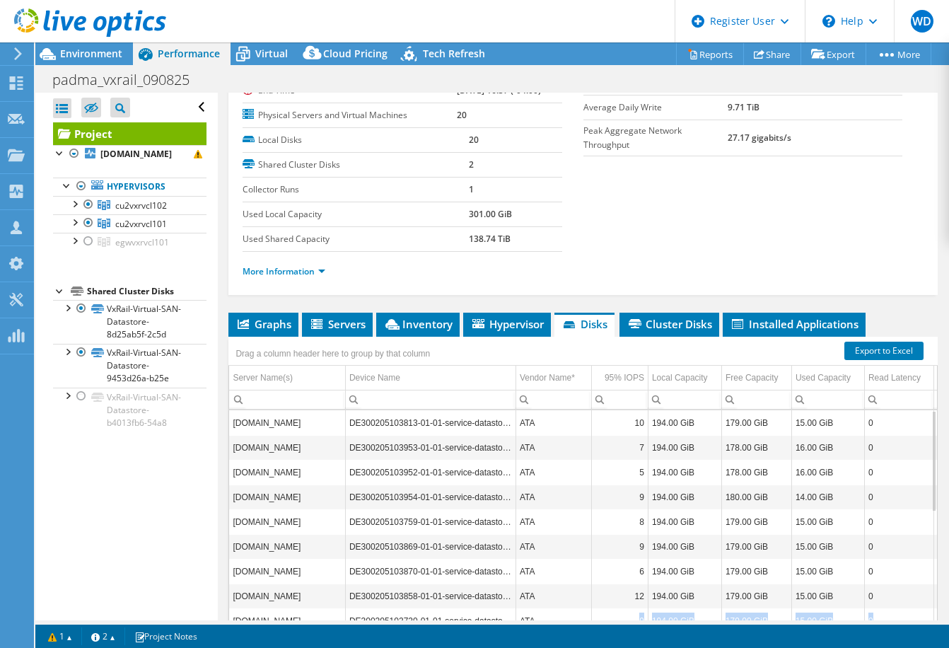
drag, startPoint x: 611, startPoint y: 619, endPoint x: 672, endPoint y: 625, distance: 61.8
click at [672, 625] on div "This project has been archived. No changes can be made, and graphs and summary …" at bounding box center [492, 344] width 914 height 605
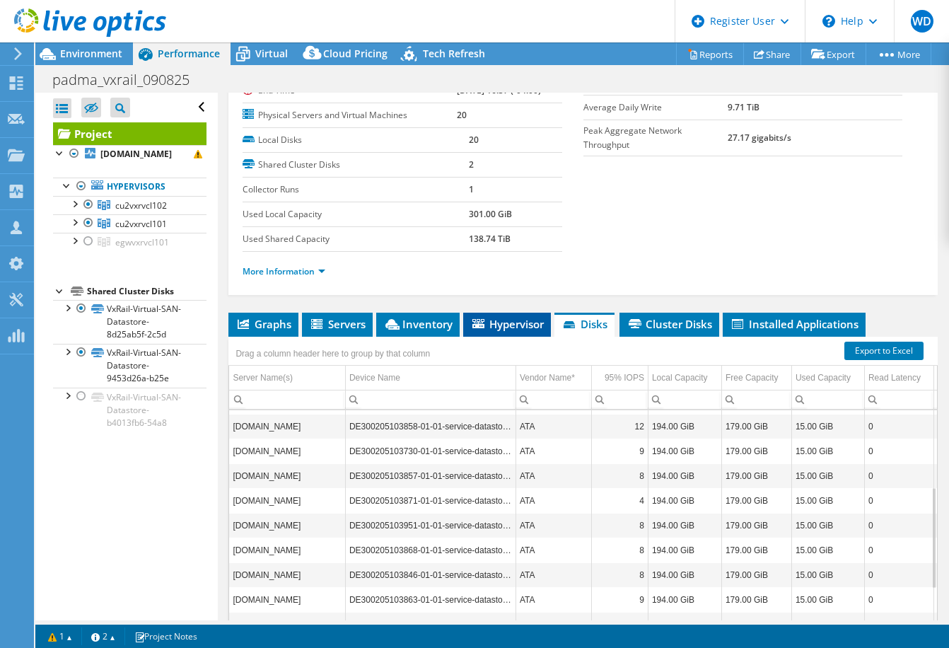
click at [499, 332] on li "Hypervisor" at bounding box center [507, 325] width 88 height 24
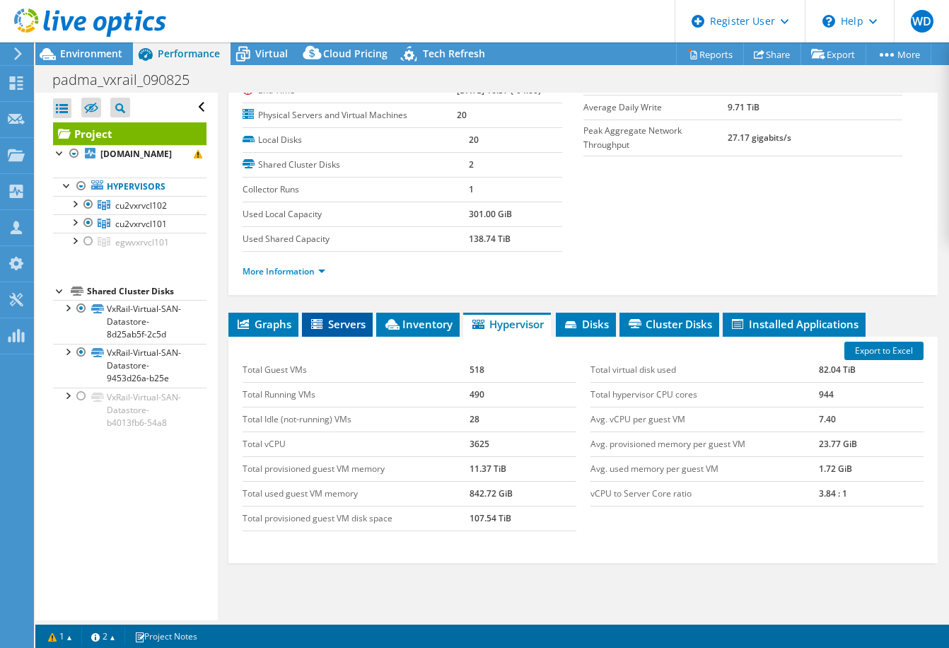
click at [310, 320] on span "Servers" at bounding box center [337, 324] width 57 height 14
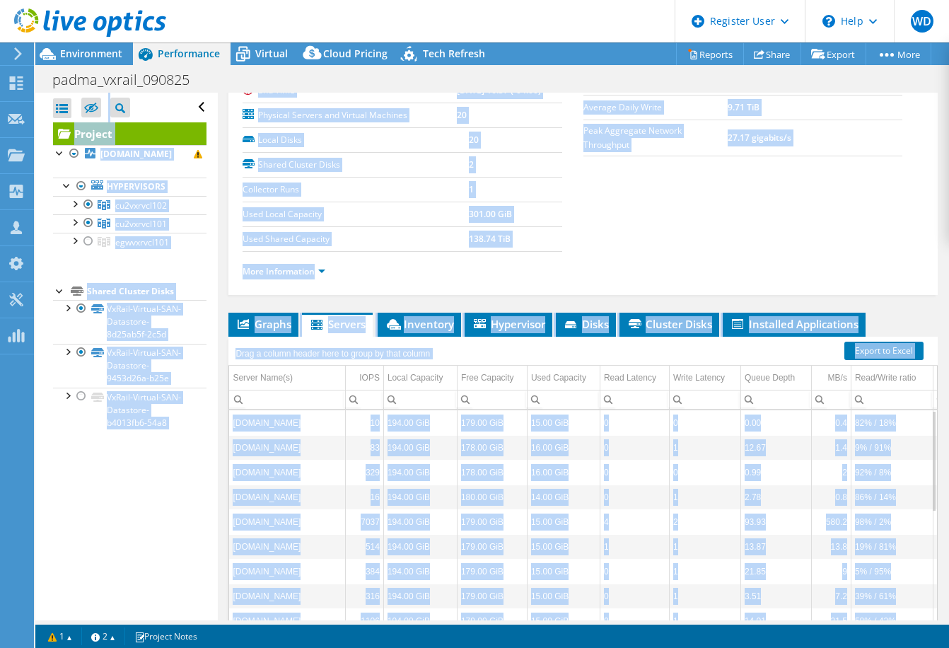
drag, startPoint x: 583, startPoint y: 622, endPoint x: 629, endPoint y: 633, distance: 46.6
click at [629, 633] on div "This project has been archived. No changes can be made, and graphs and summary …" at bounding box center [492, 344] width 914 height 605
click at [605, 270] on ul "More Information" at bounding box center [583, 269] width 681 height 19
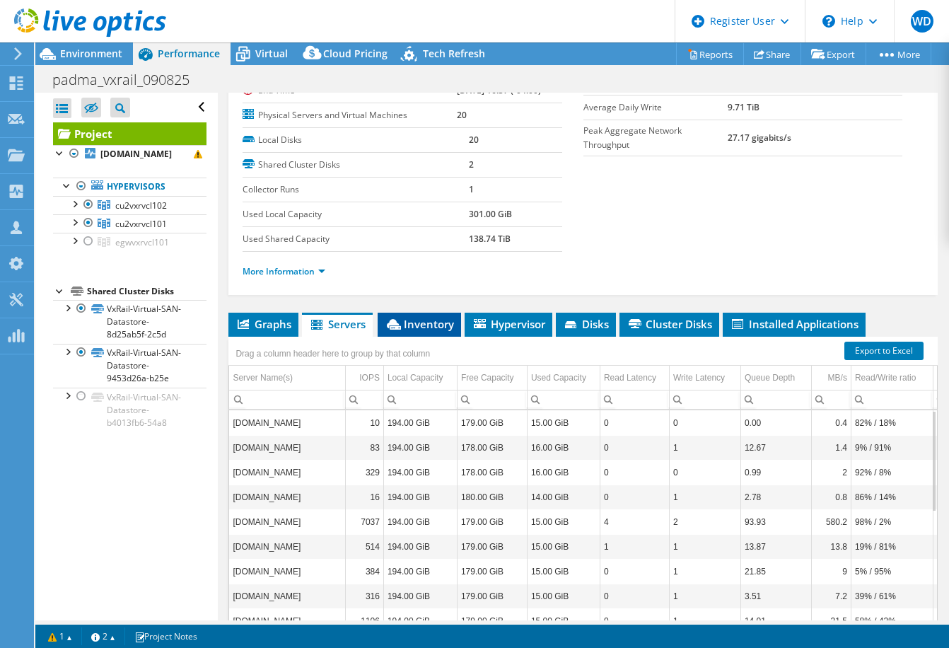
click at [430, 322] on span "Inventory" at bounding box center [419, 324] width 69 height 14
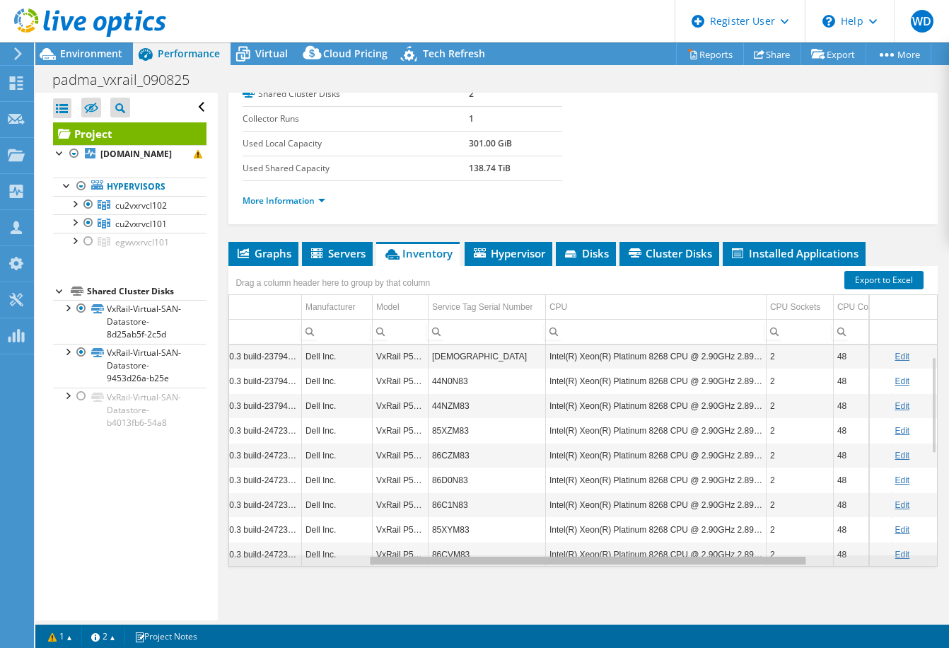
scroll to position [0, 293]
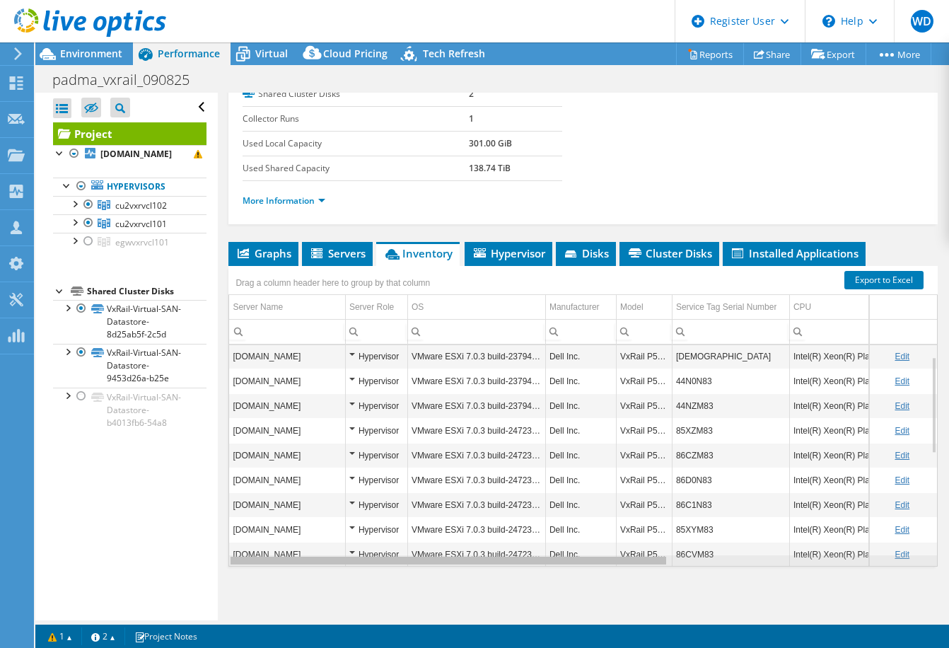
drag, startPoint x: 587, startPoint y: 561, endPoint x: 540, endPoint y: 599, distance: 60.8
click at [540, 599] on body "WD Dell User [PERSON_NAME] [PERSON_NAME][EMAIL_ADDRESS][PERSON_NAME][DOMAIN_NAM…" at bounding box center [474, 324] width 949 height 648
click at [429, 355] on td "VMware ESXi 7.0.3 build-23794027" at bounding box center [476, 356] width 138 height 25
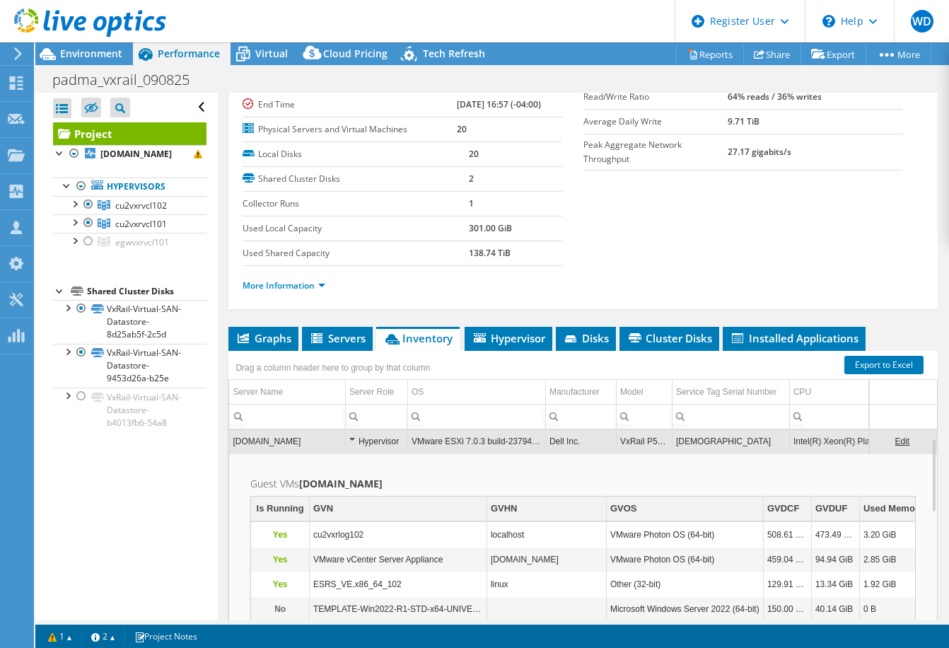
click at [894, 443] on link "Edit" at bounding box center [901, 441] width 15 height 10
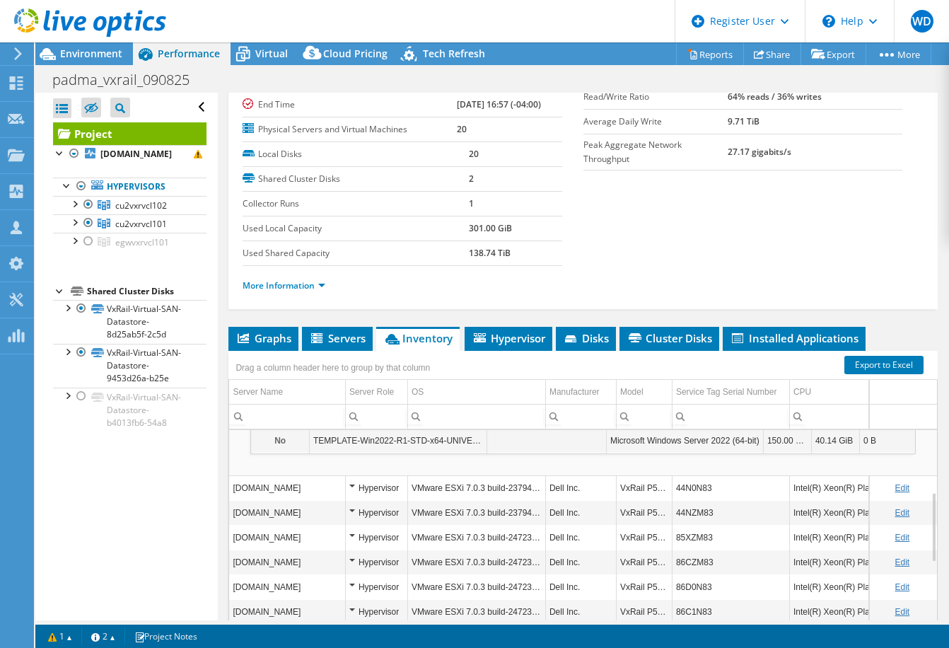
click at [378, 460] on td "Guest VMs [DOMAIN_NAME] Is Running GVN GVHN GVOS GVDCF GVDUF Used Memory MF CMF…" at bounding box center [583, 380] width 708 height 191
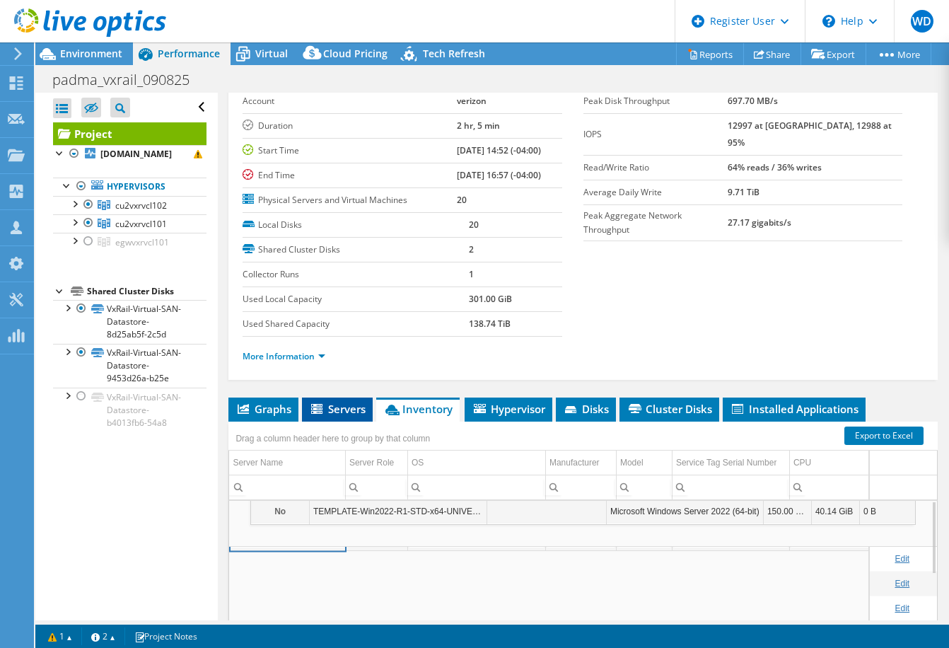
click at [329, 412] on span "Servers" at bounding box center [337, 409] width 57 height 14
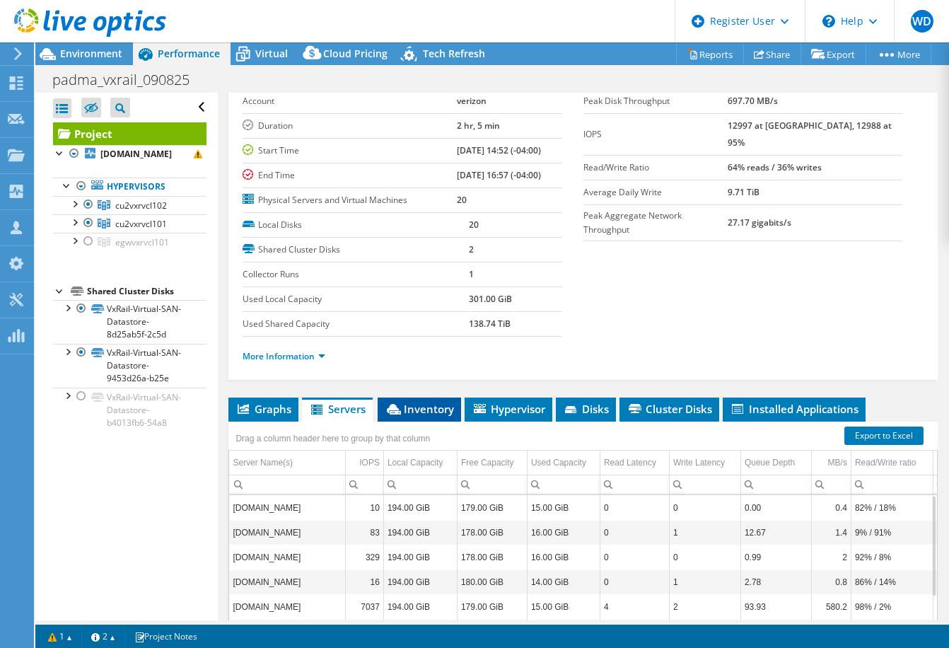
click at [421, 409] on span "Inventory" at bounding box center [419, 409] width 69 height 14
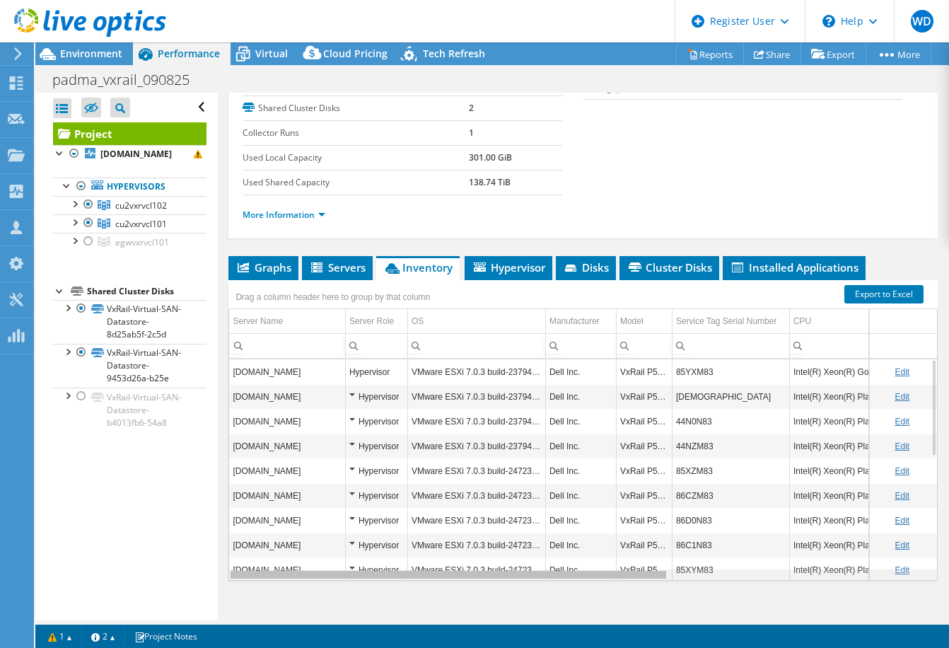
drag, startPoint x: 479, startPoint y: 578, endPoint x: 450, endPoint y: 566, distance: 31.4
click at [450, 566] on body "WD Dell User [PERSON_NAME] [PERSON_NAME][EMAIL_ADDRESS][PERSON_NAME][DOMAIN_NAM…" at bounding box center [474, 324] width 949 height 648
